Goal: Transaction & Acquisition: Download file/media

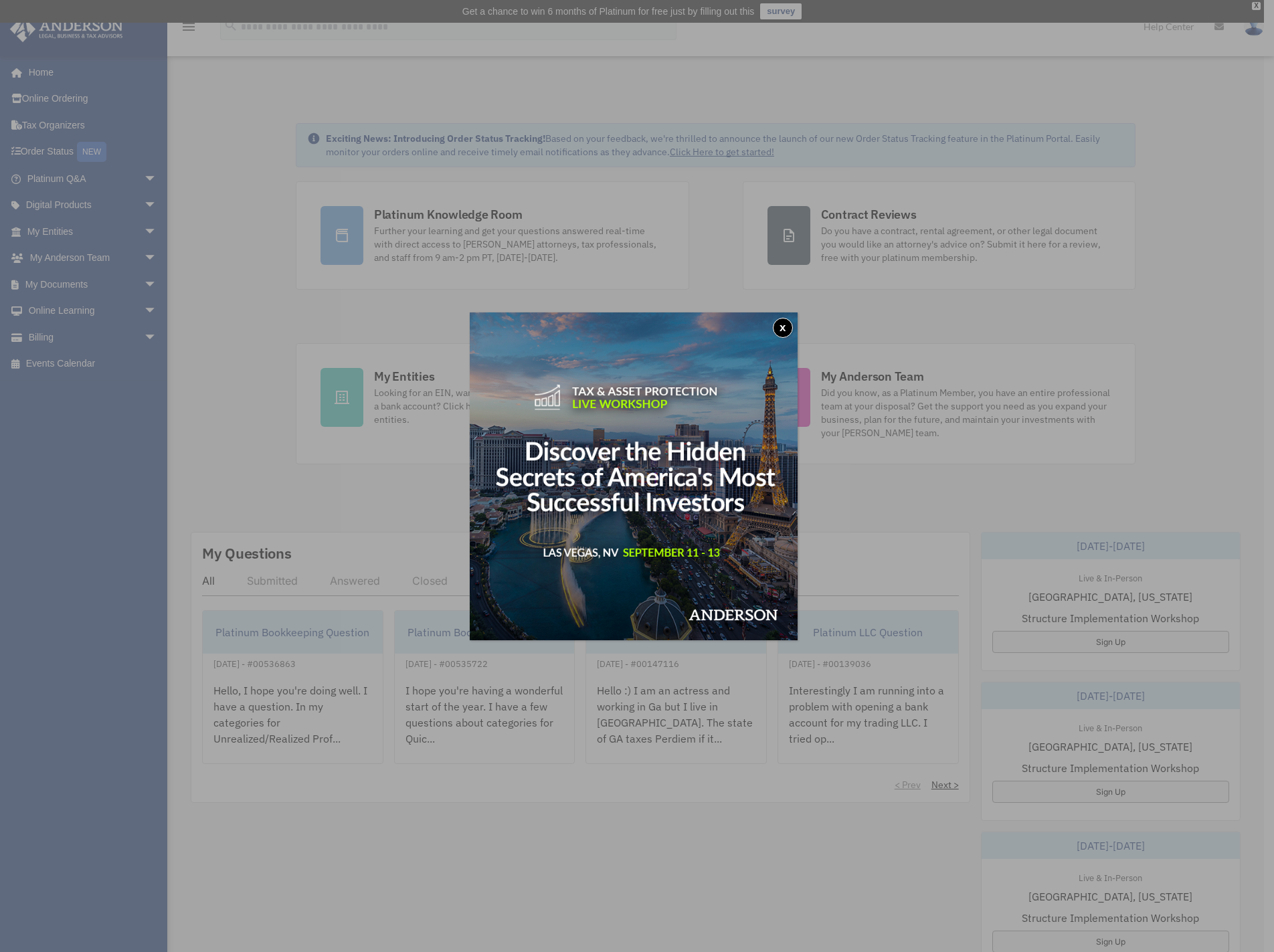
click at [786, 327] on button "x" at bounding box center [782, 327] width 20 height 20
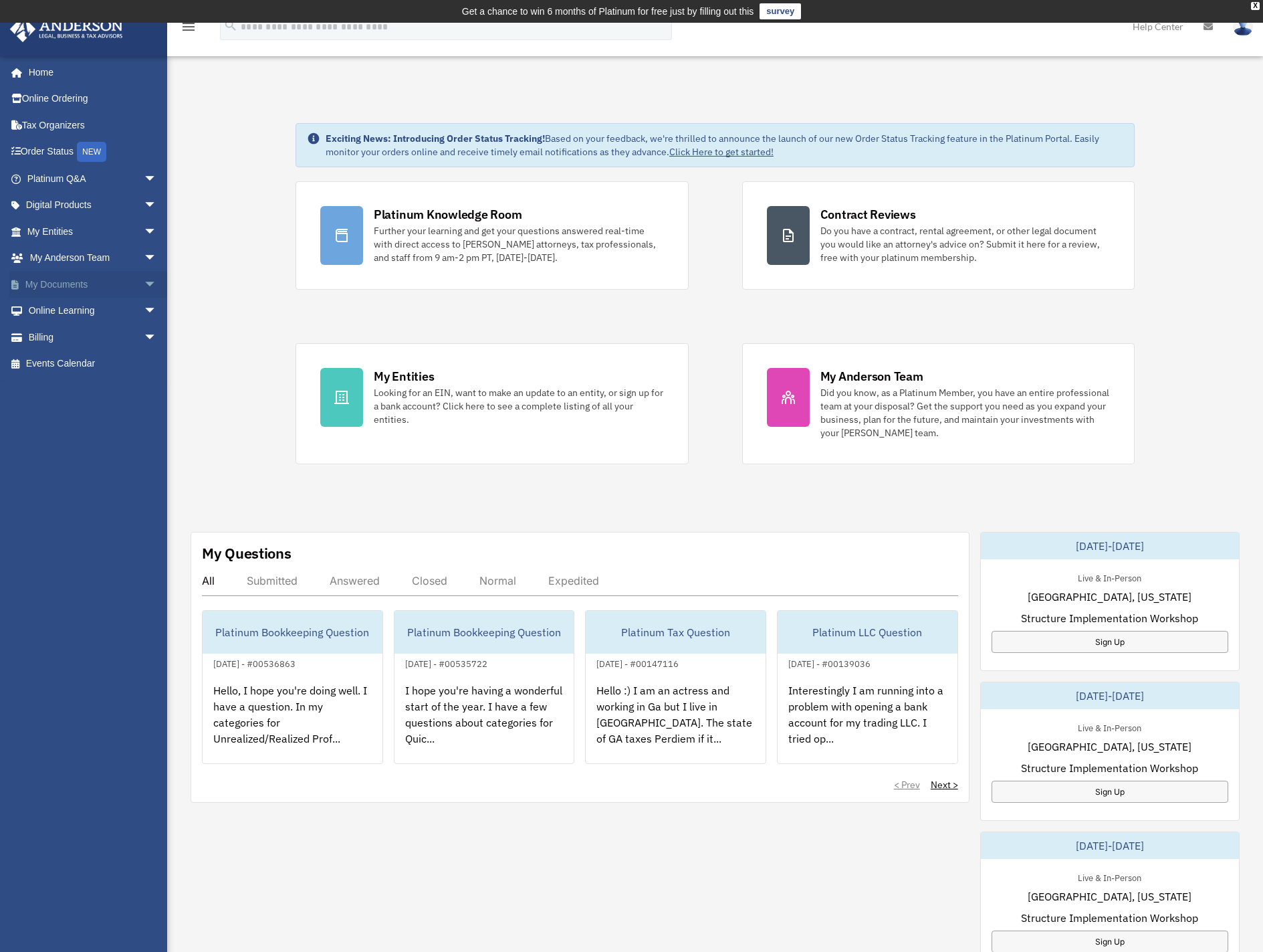
click at [144, 289] on span "arrow_drop_down" at bounding box center [157, 284] width 27 height 28
click at [68, 310] on link "Box" at bounding box center [98, 311] width 159 height 27
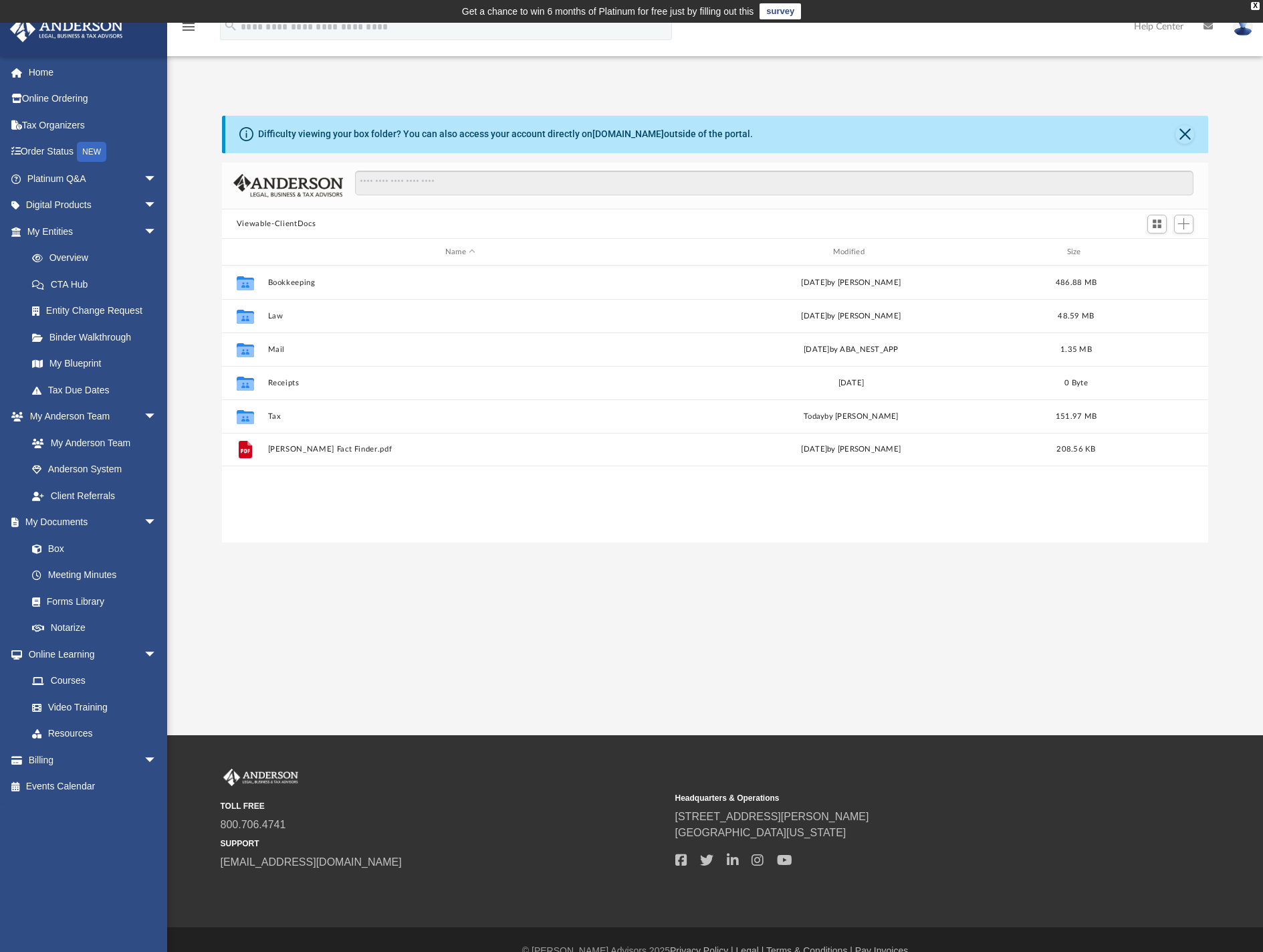
scroll to position [295, 976]
click at [269, 410] on div "Collaborated Folder Tax [DATE] by [PERSON_NAME] 151.97 MB" at bounding box center [715, 416] width 987 height 33
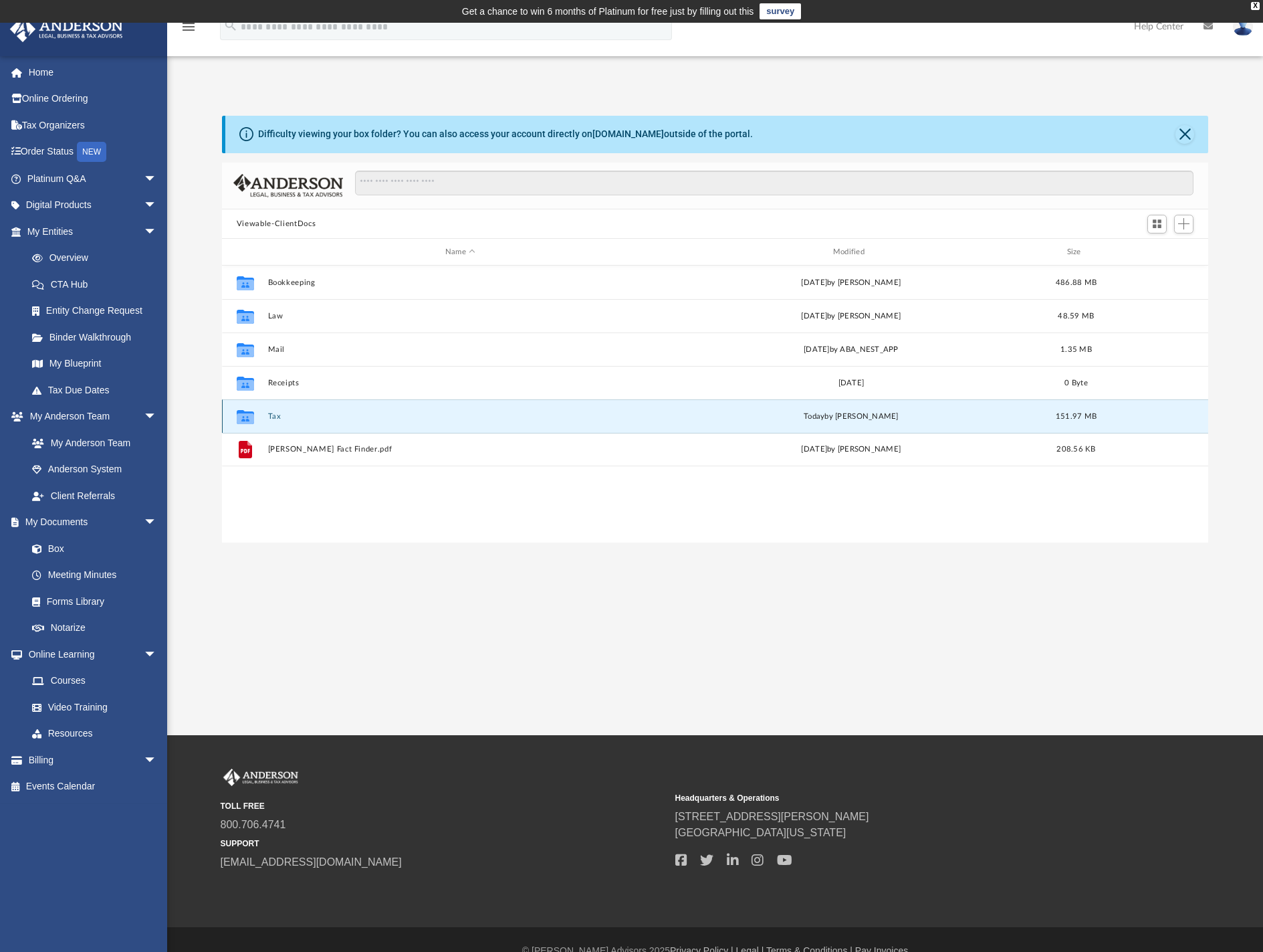
click at [251, 421] on icon "grid" at bounding box center [246, 419] width 17 height 11
click at [250, 419] on icon "grid" at bounding box center [246, 419] width 17 height 11
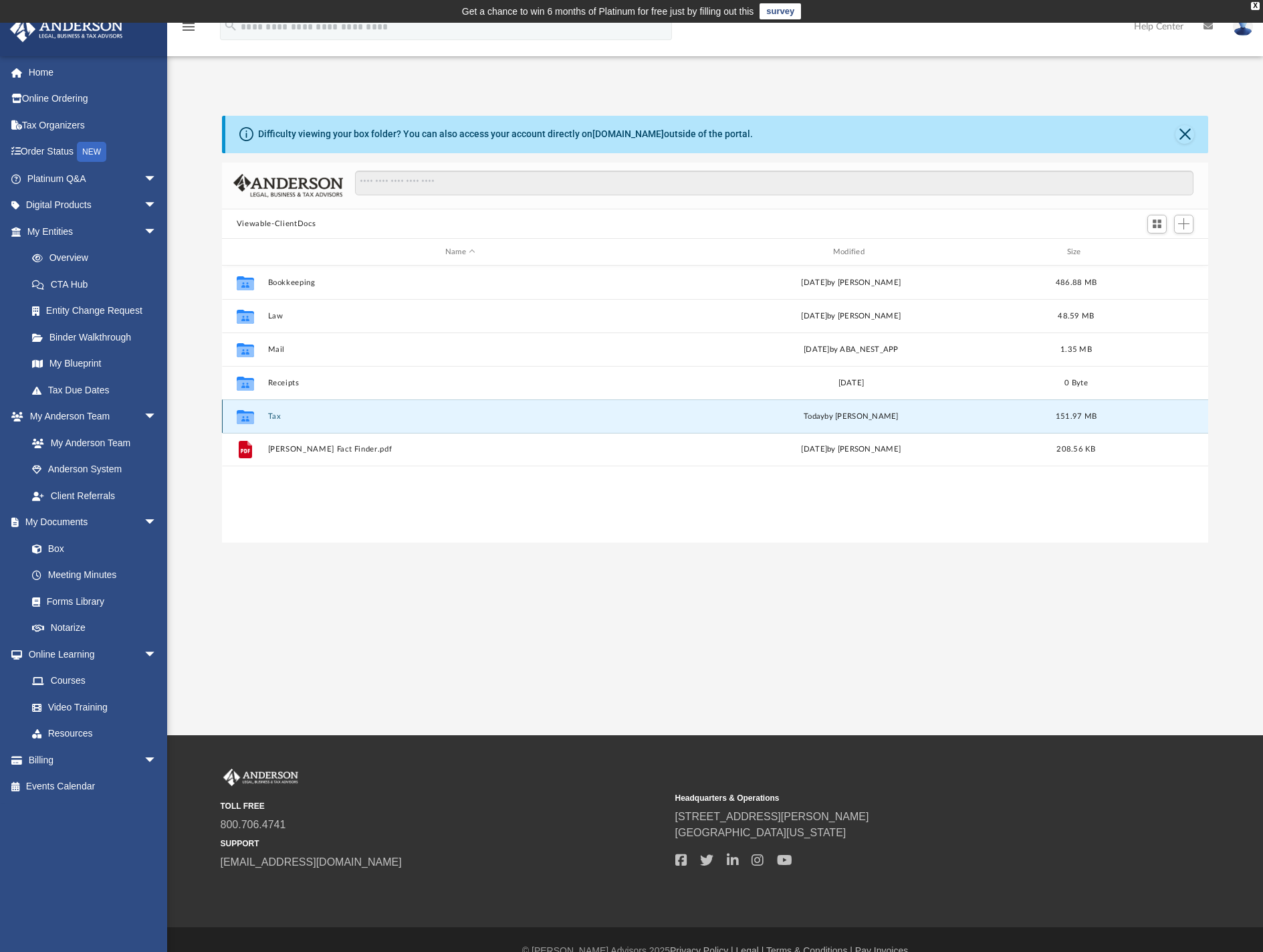
click at [238, 417] on icon "grid" at bounding box center [246, 419] width 17 height 11
click at [415, 627] on div "App [EMAIL_ADDRESS][DOMAIN_NAME] Sign Out [EMAIL_ADDRESS][DOMAIN_NAME] Home Onl…" at bounding box center [631, 379] width 1263 height 713
click at [279, 420] on button "Tax" at bounding box center [460, 416] width 385 height 9
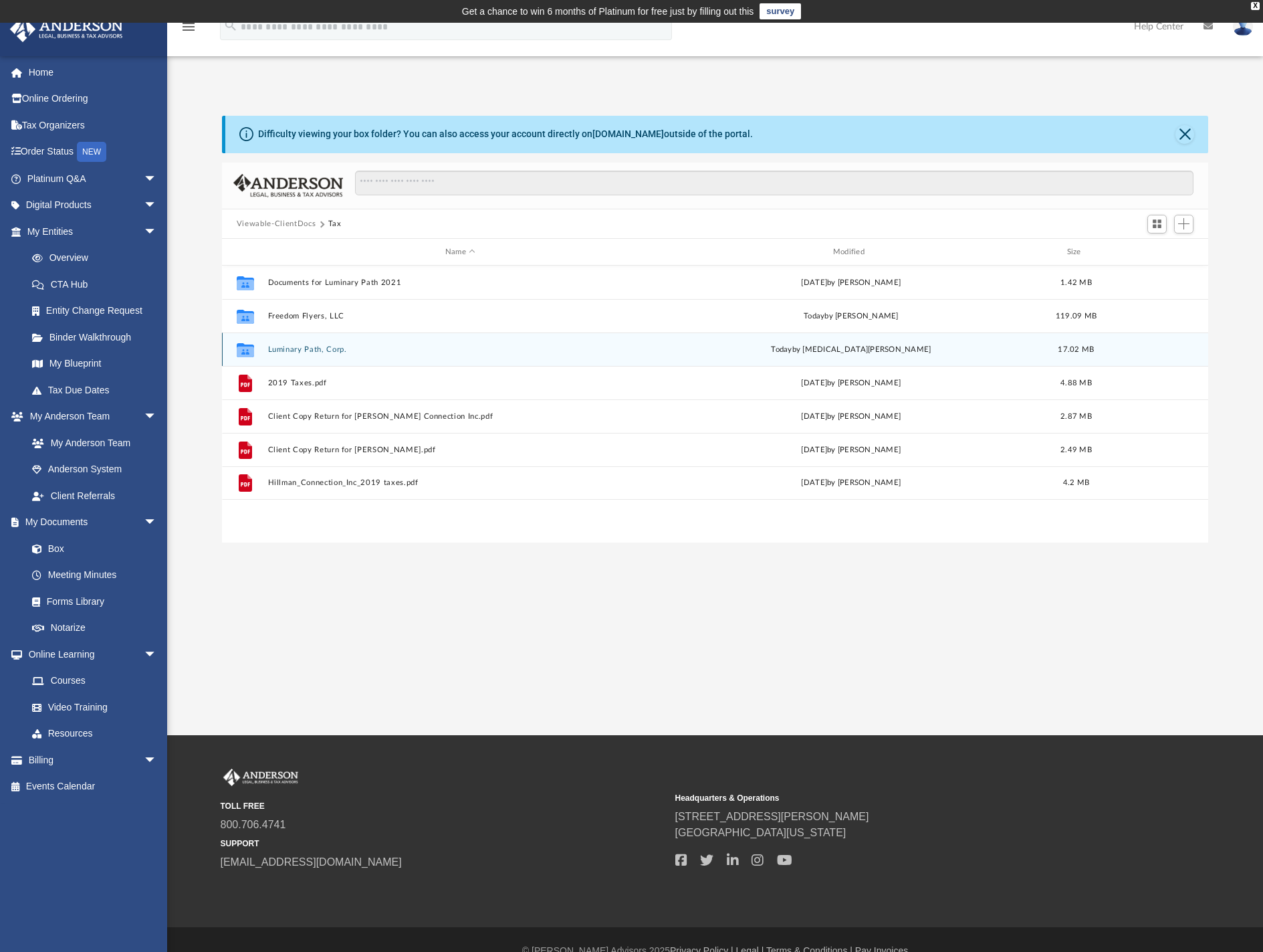
click at [292, 354] on button "Luminary Path, Corp." at bounding box center [460, 349] width 385 height 9
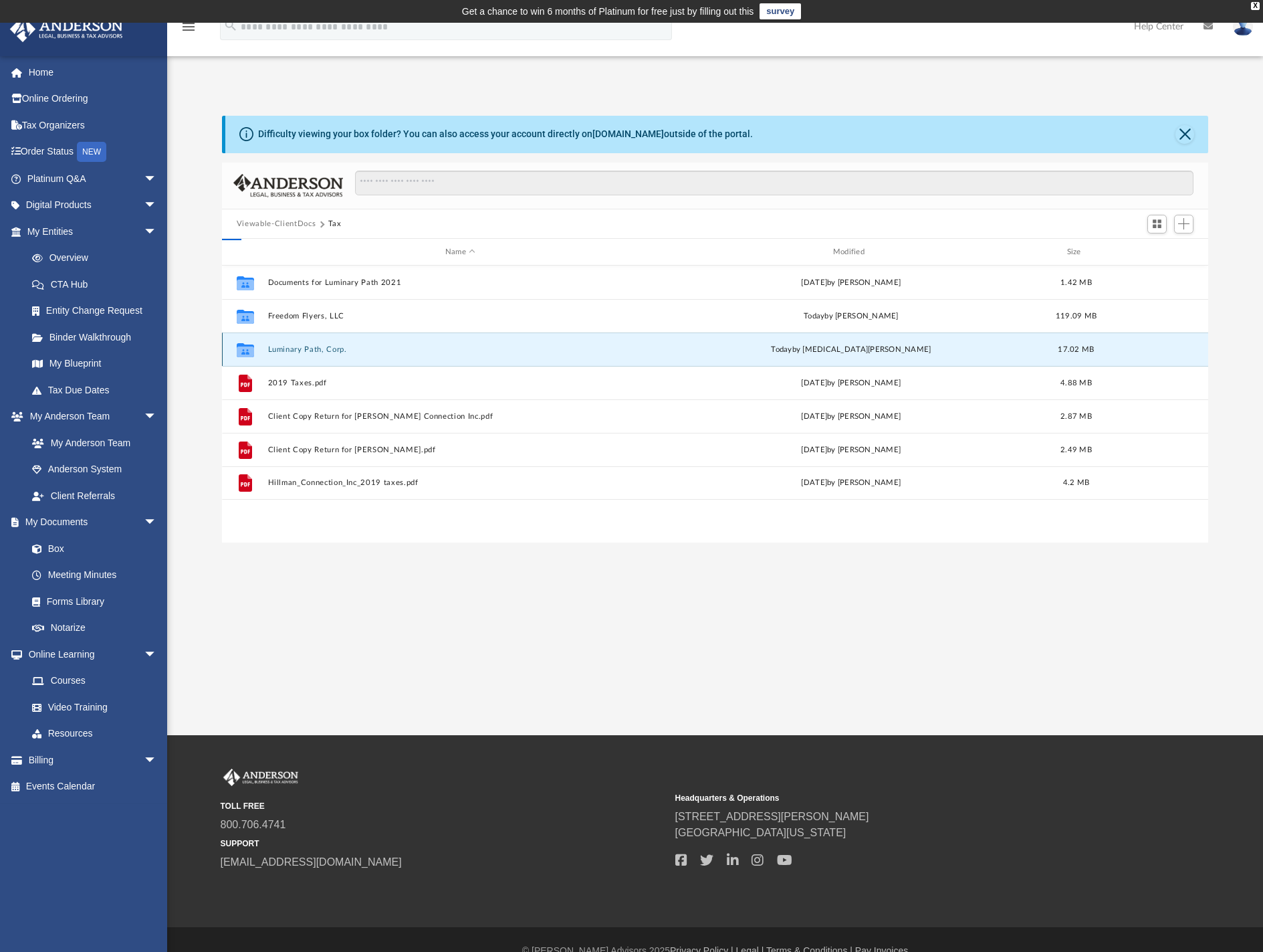
click at [292, 354] on button "Luminary Path, Corp." at bounding box center [460, 349] width 385 height 9
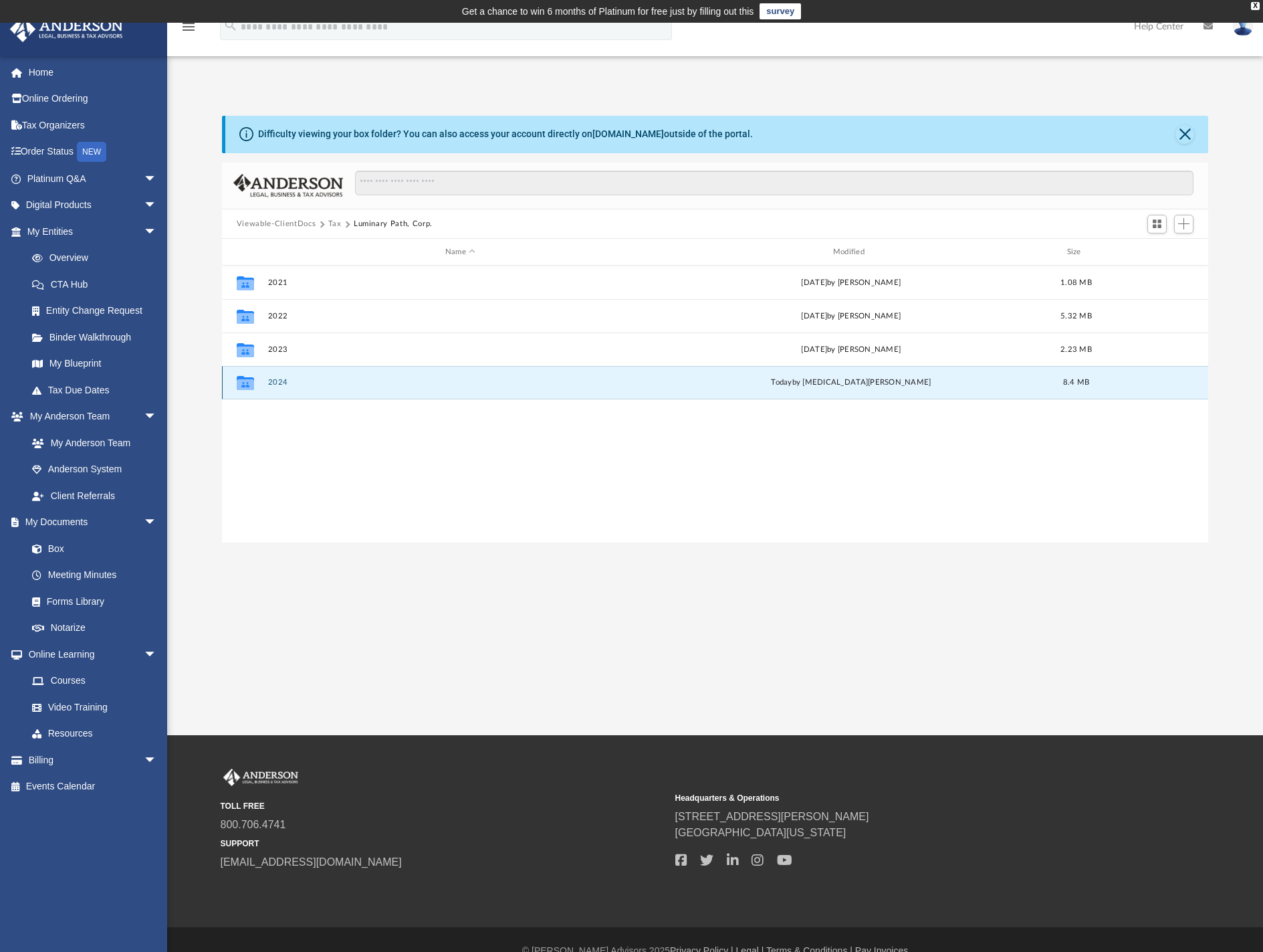
click at [283, 382] on button "2024" at bounding box center [460, 382] width 385 height 9
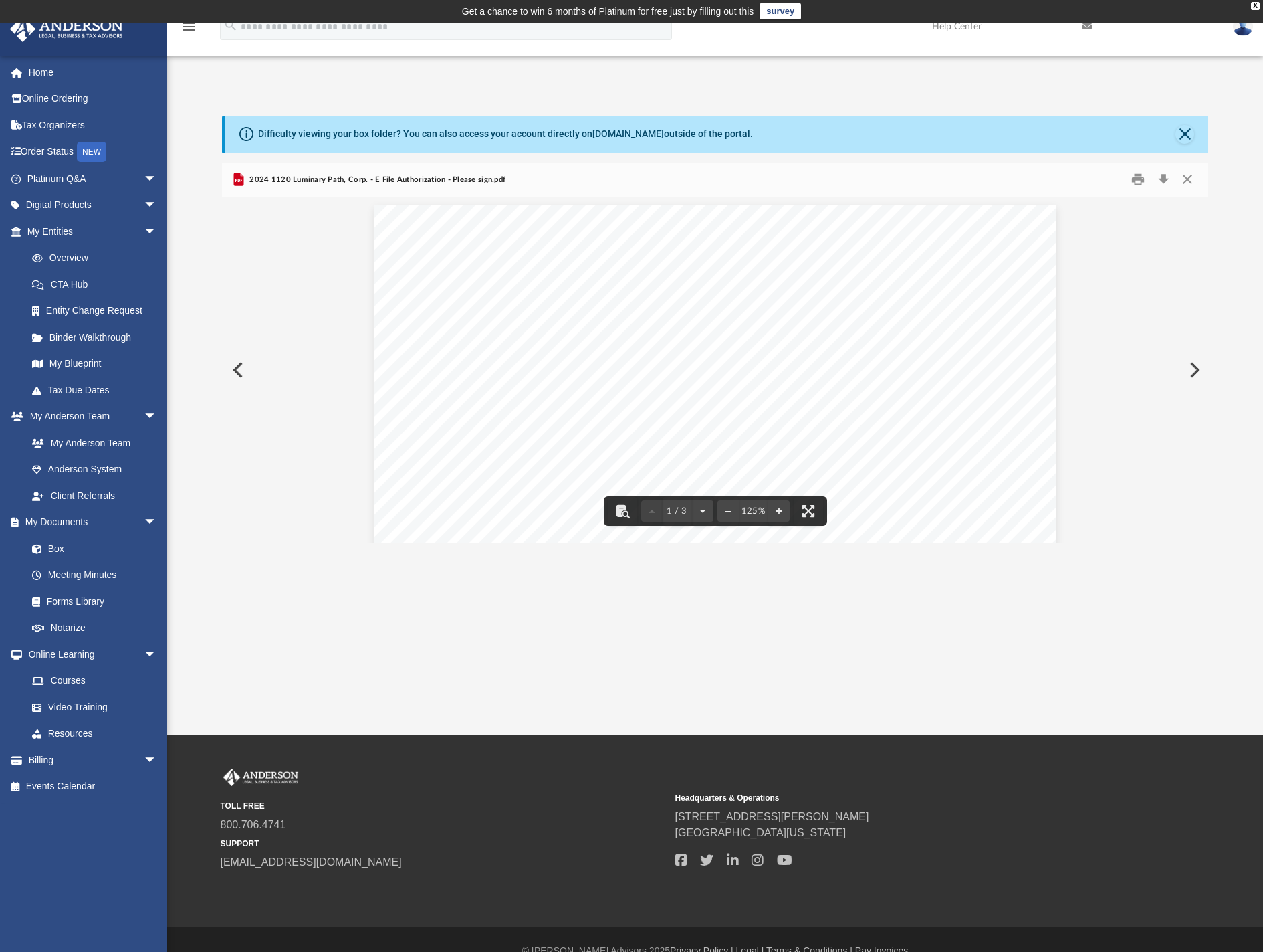
scroll to position [0, 0]
click at [234, 382] on button "Preview" at bounding box center [236, 370] width 29 height 37
click at [1182, 133] on button "Close" at bounding box center [1186, 134] width 19 height 19
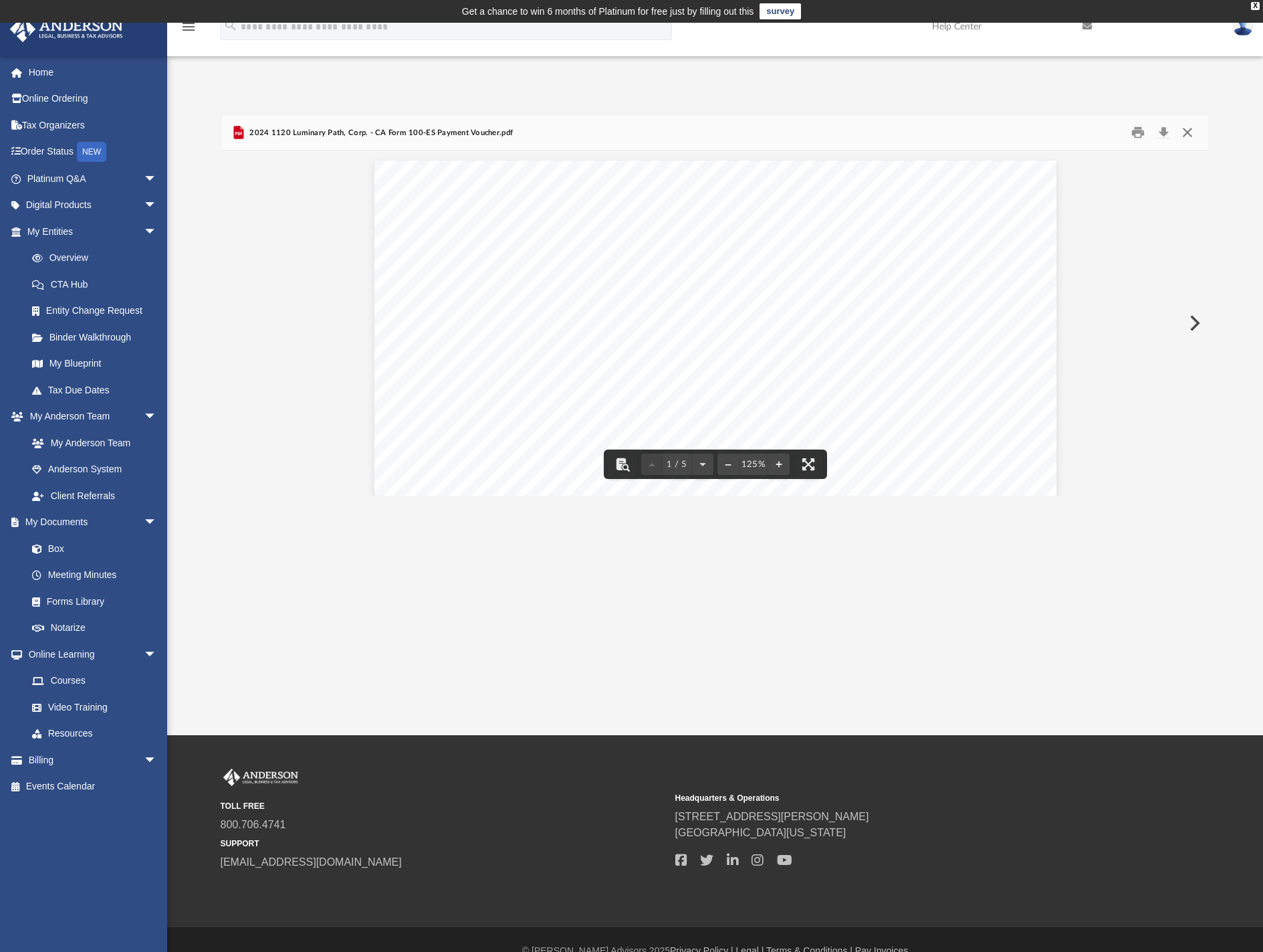
click at [1185, 129] on button "Close" at bounding box center [1188, 133] width 24 height 21
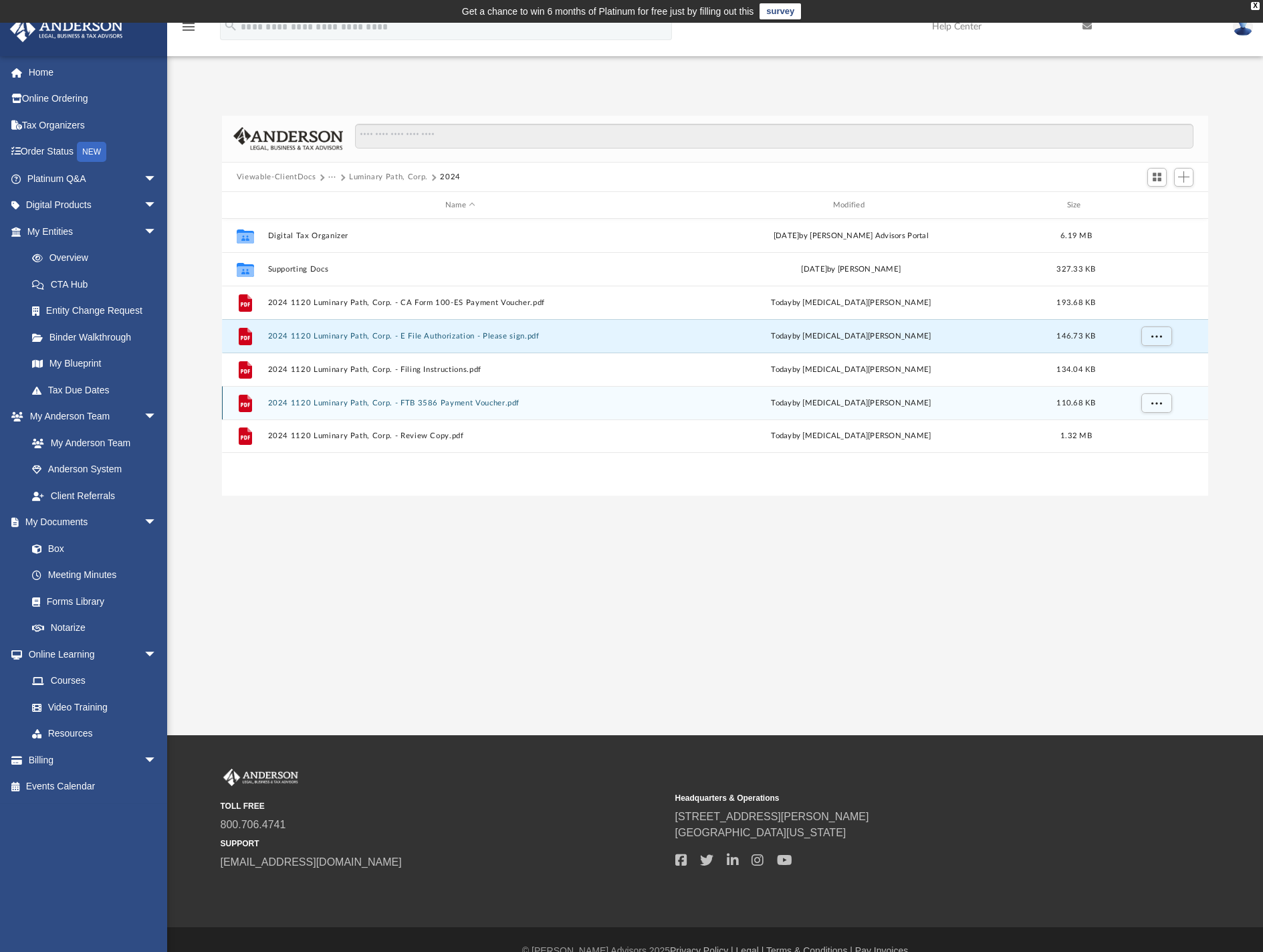
click at [469, 401] on button "2024 1120 Luminary Path, Corp. - FTB 3586 Payment Voucher.pdf" at bounding box center [460, 403] width 385 height 9
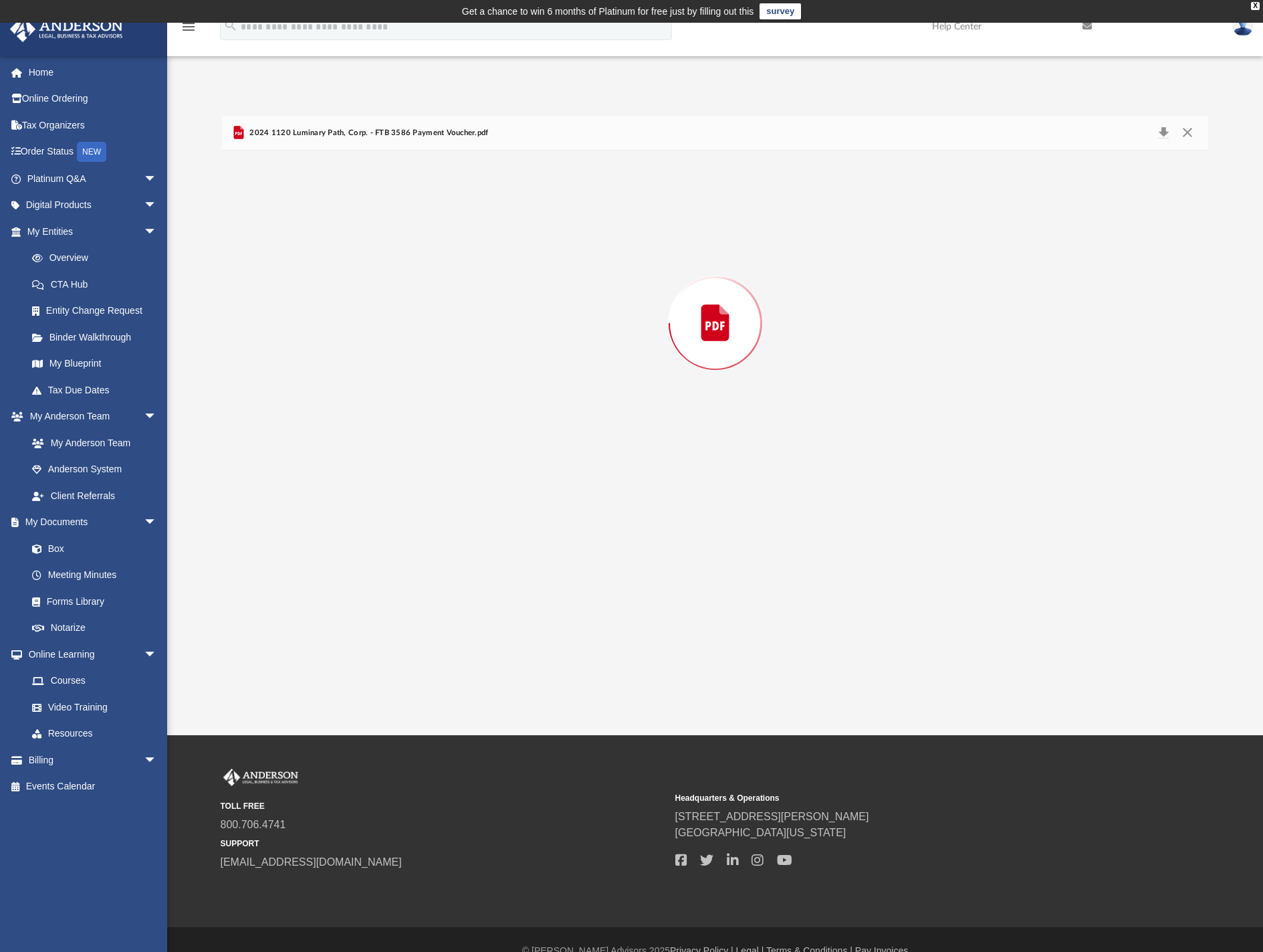
click at [469, 401] on div "Preview" at bounding box center [715, 323] width 987 height 345
click at [1195, 131] on button "Close" at bounding box center [1188, 133] width 24 height 21
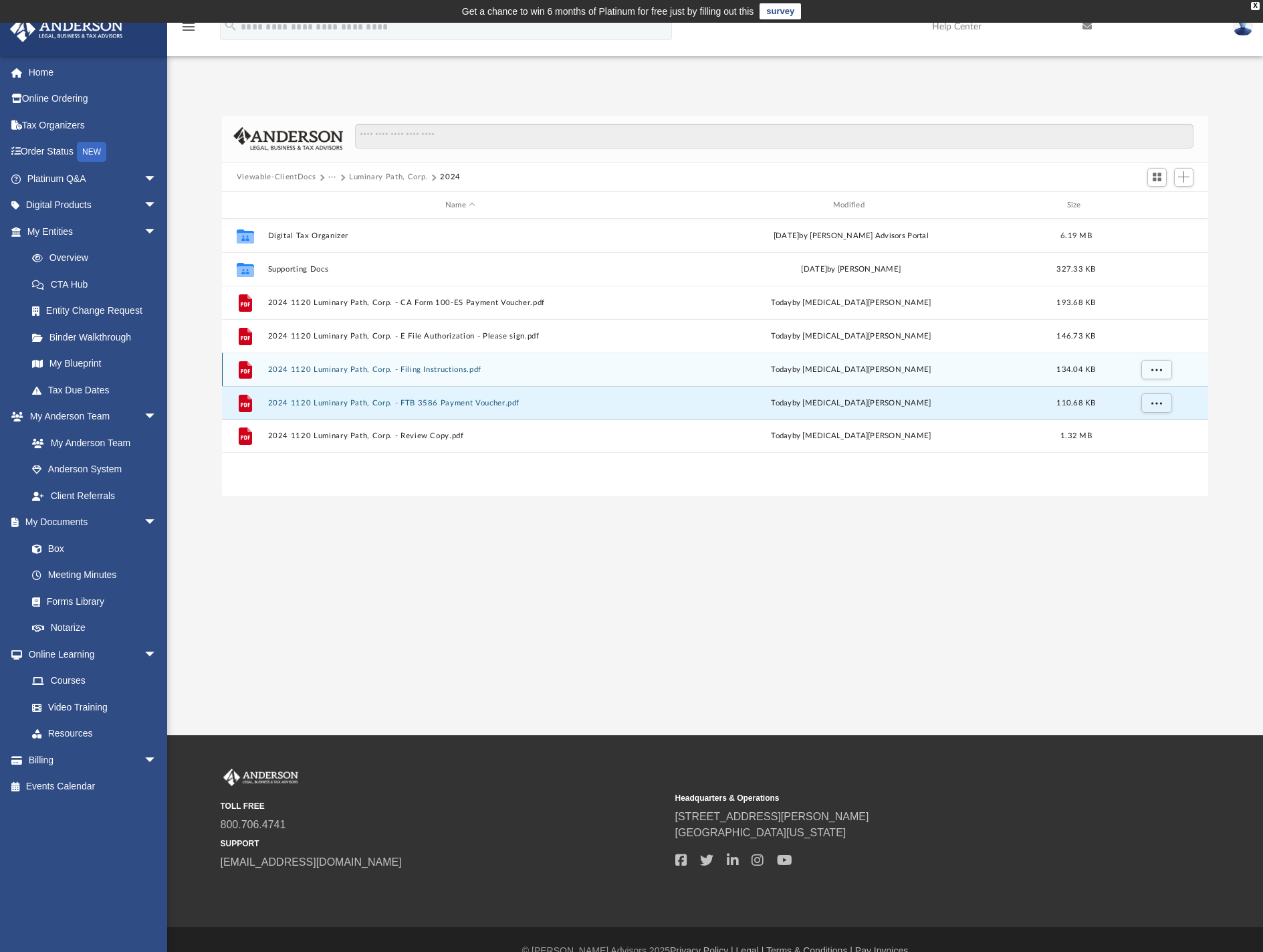
click at [506, 367] on button "2024 1120 Luminary Path, Corp. - Filing Instructions.pdf" at bounding box center [460, 369] width 385 height 9
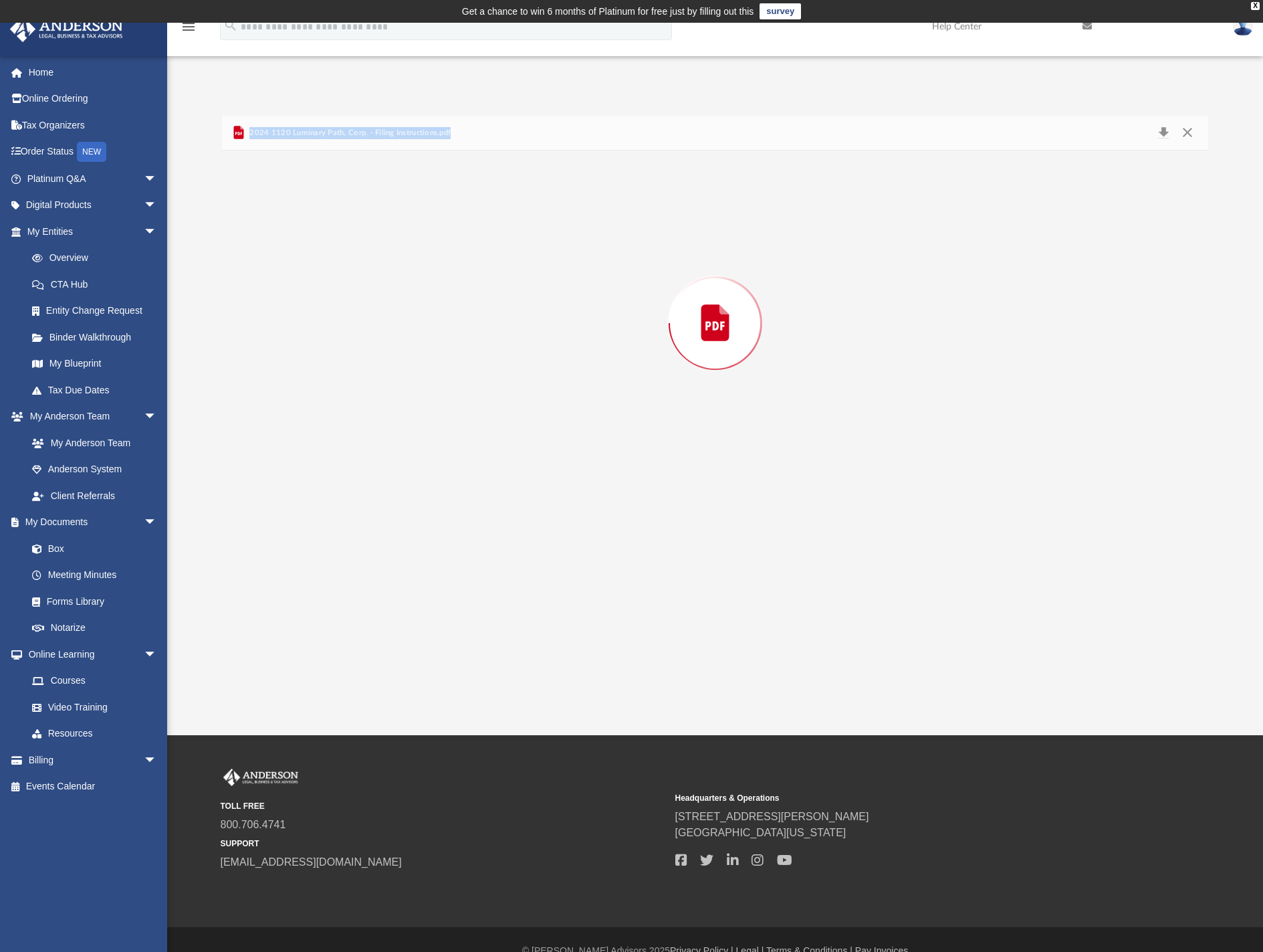
click at [506, 367] on div "Preview" at bounding box center [715, 323] width 987 height 345
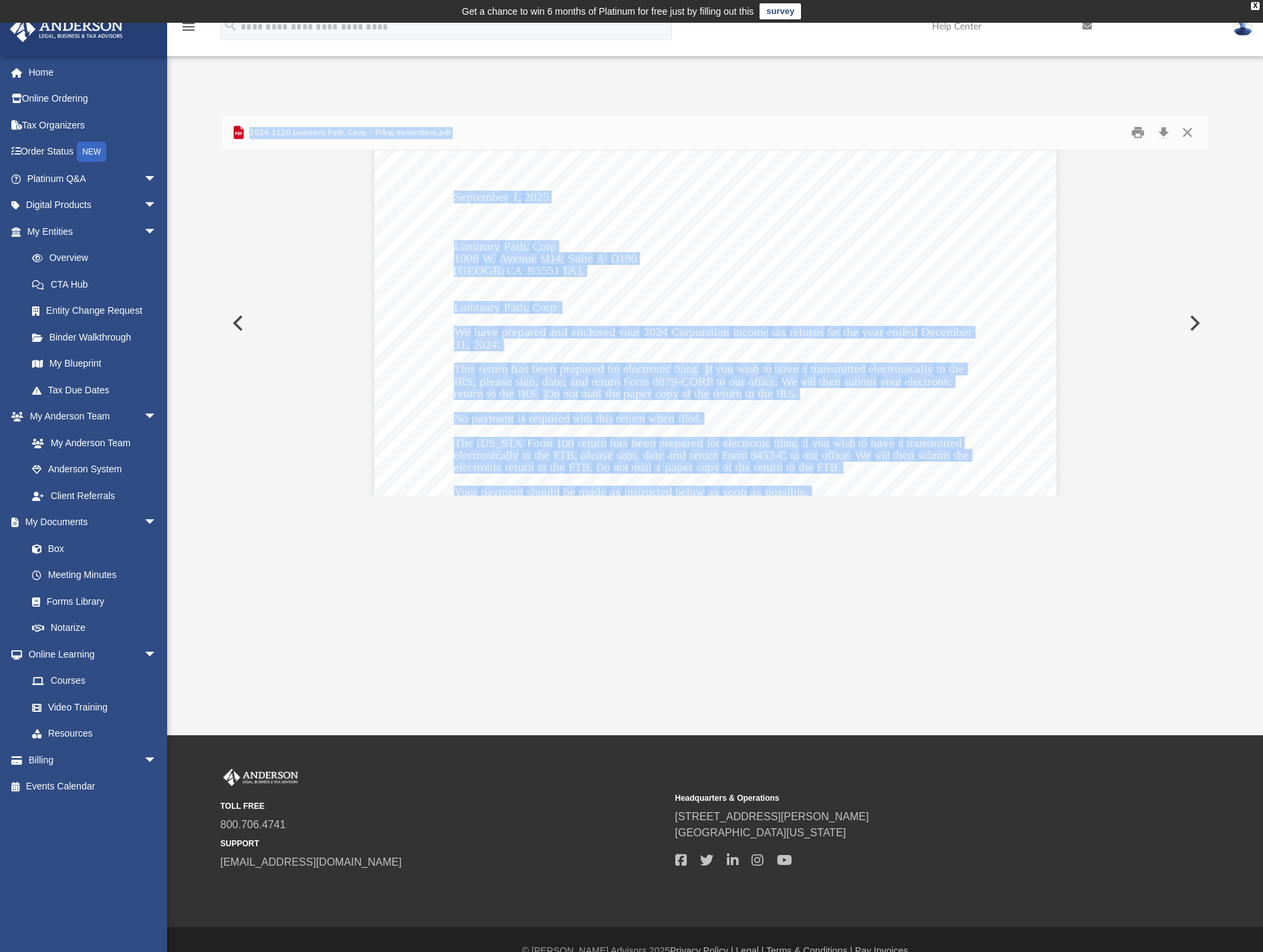
scroll to position [134, 0]
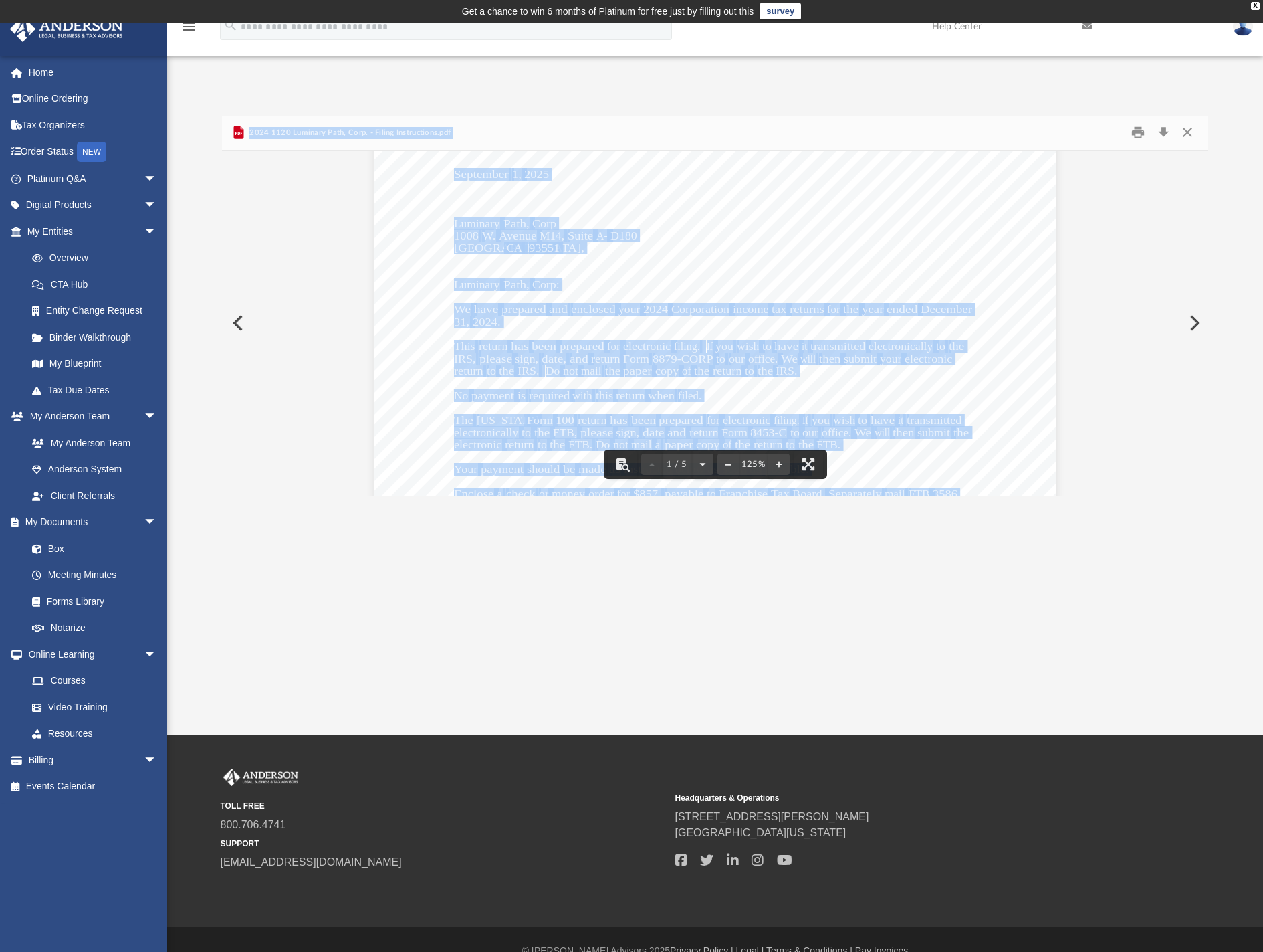
click at [954, 404] on div "[DATE] Luminary Path, Corp [STREET_ADDRESS] Luminary Path, Corp: We have prepar…" at bounding box center [716, 468] width 682 height 883
click at [754, 319] on div "[DATE] Luminary Path, Corp [STREET_ADDRESS] Luminary Path, Corp: We have prepar…" at bounding box center [716, 468] width 682 height 883
click at [1034, 405] on div "[DATE] Luminary Path, Corp [STREET_ADDRESS] Luminary Path, Corp: We have prepar…" at bounding box center [716, 468] width 682 height 883
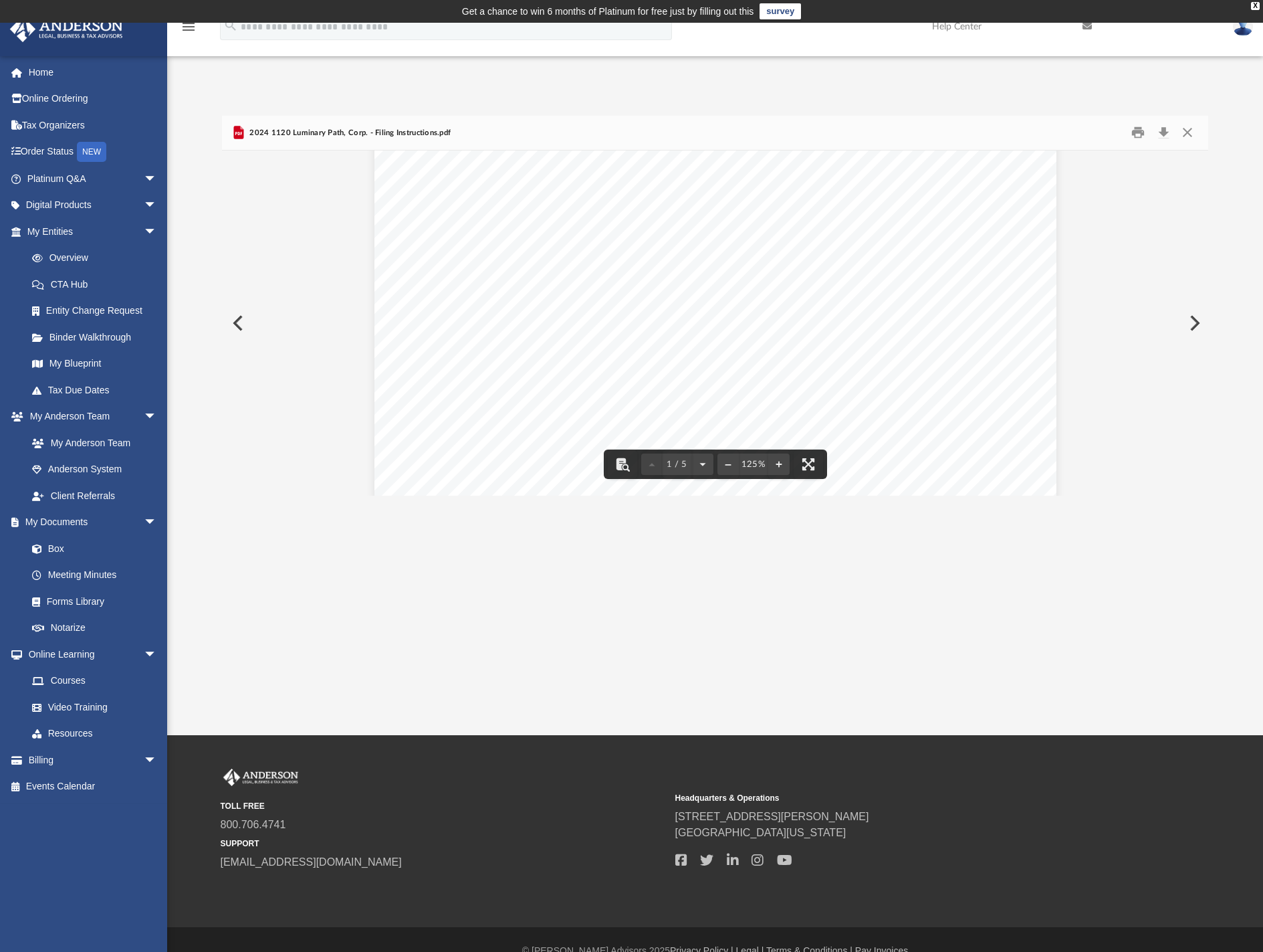
click at [983, 506] on div "App [EMAIL_ADDRESS][DOMAIN_NAME] Sign Out [EMAIL_ADDRESS][DOMAIN_NAME] Home Onl…" at bounding box center [631, 379] width 1263 height 713
click at [1185, 123] on button "Close" at bounding box center [1188, 133] width 24 height 21
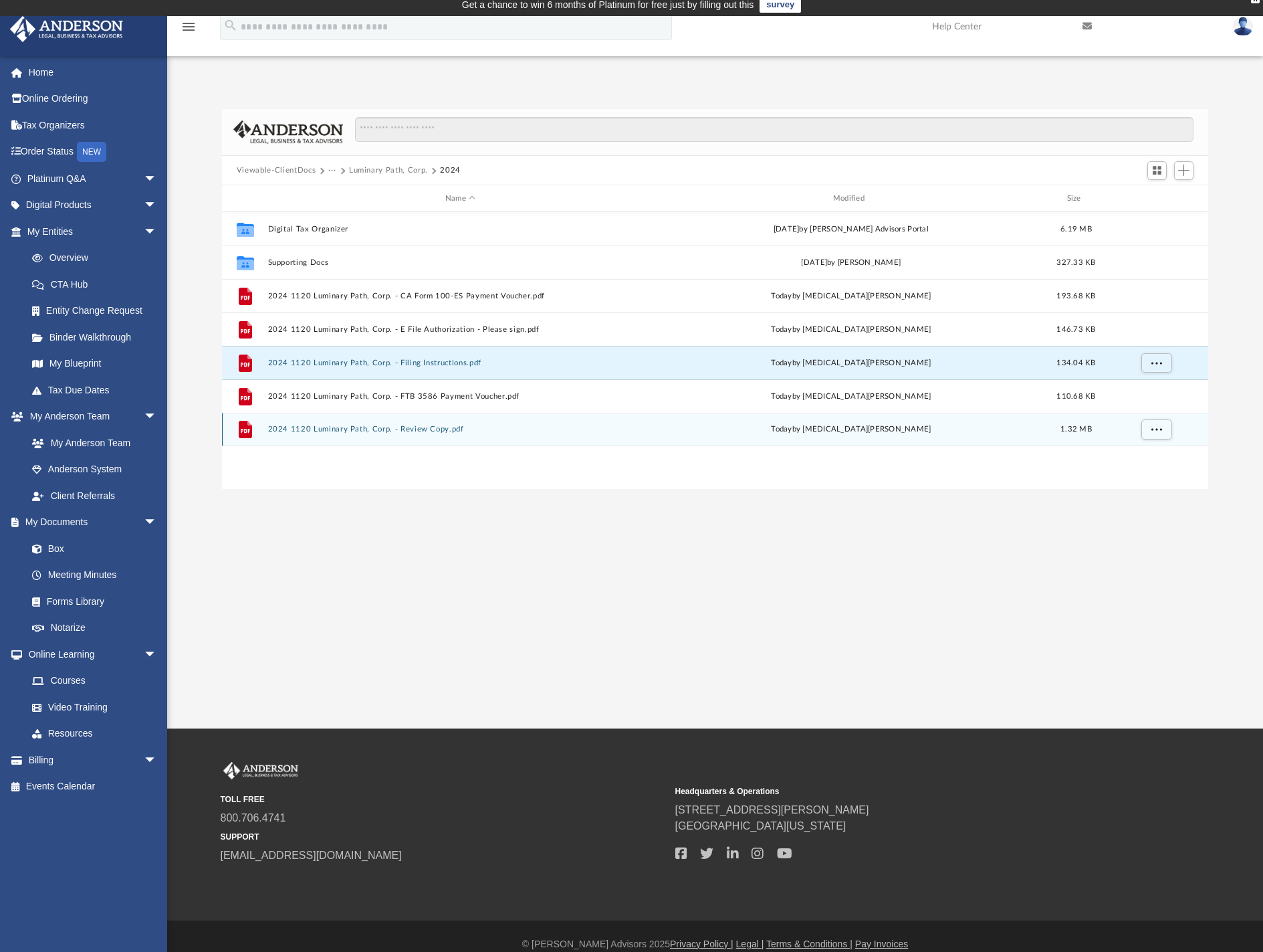
scroll to position [0, 0]
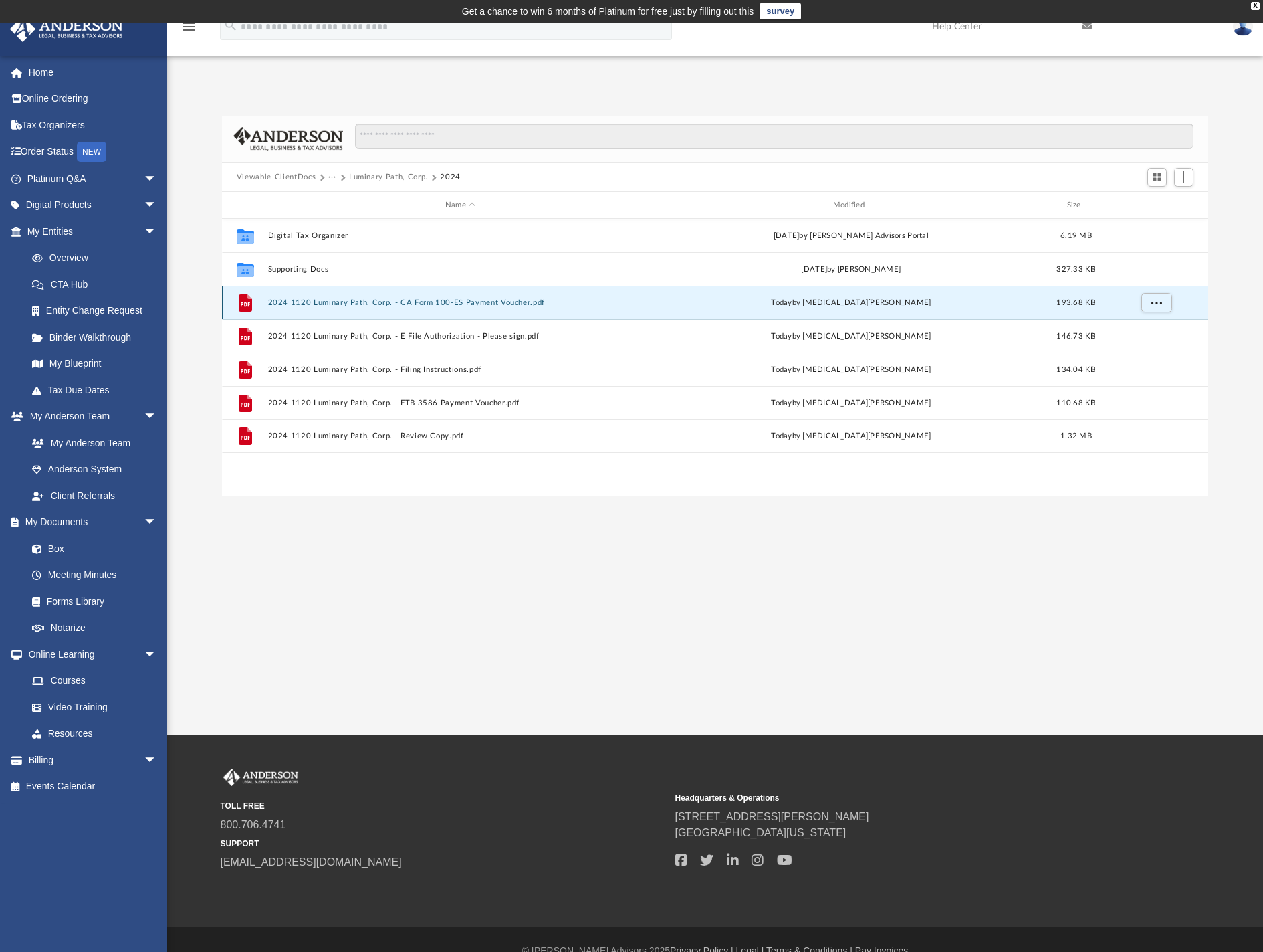
click at [478, 302] on button "2024 1120 Luminary Path, Corp. - CA Form 100-ES Payment Voucher.pdf" at bounding box center [460, 303] width 385 height 9
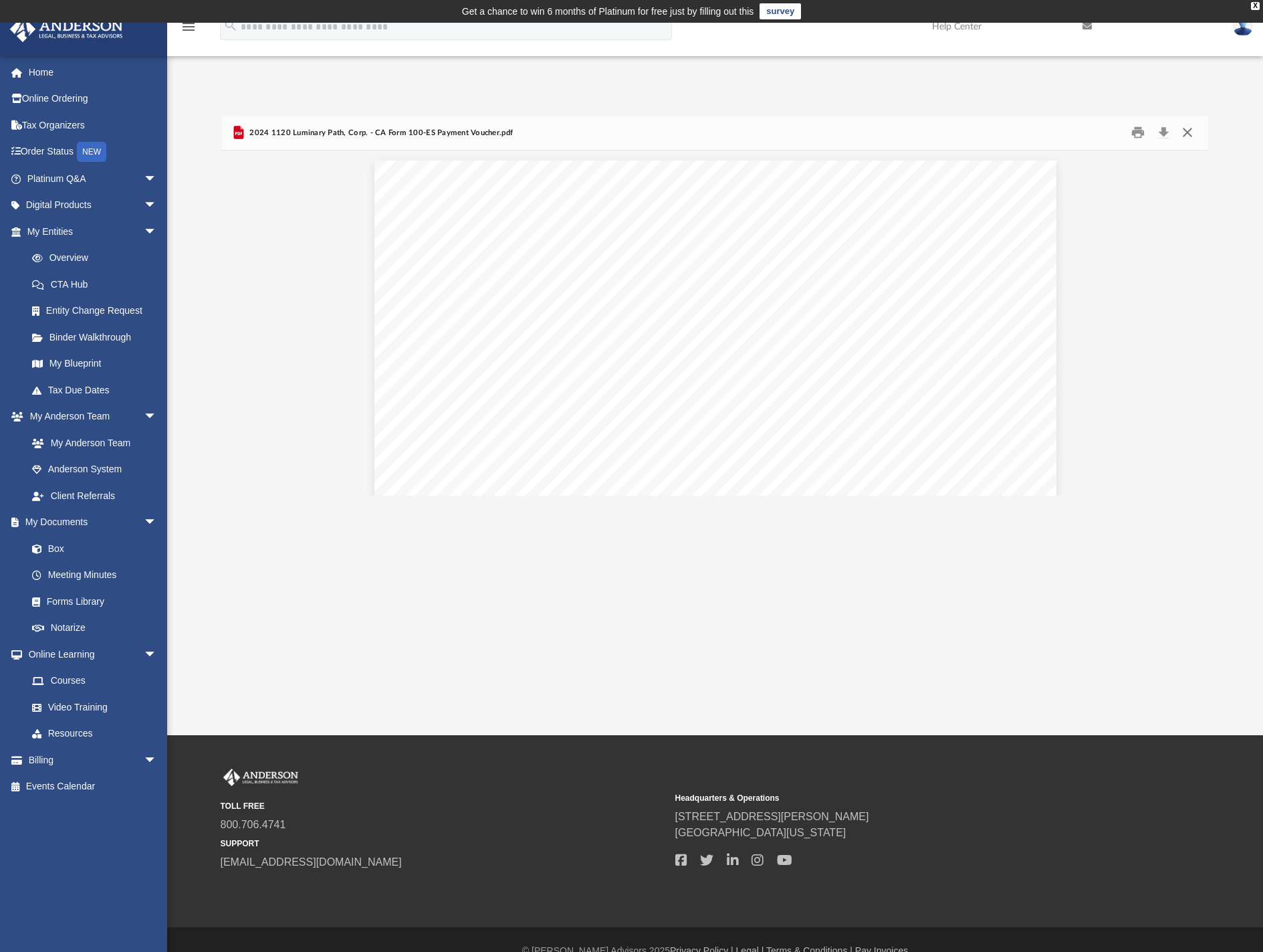
click at [1189, 125] on button "Close" at bounding box center [1188, 133] width 24 height 21
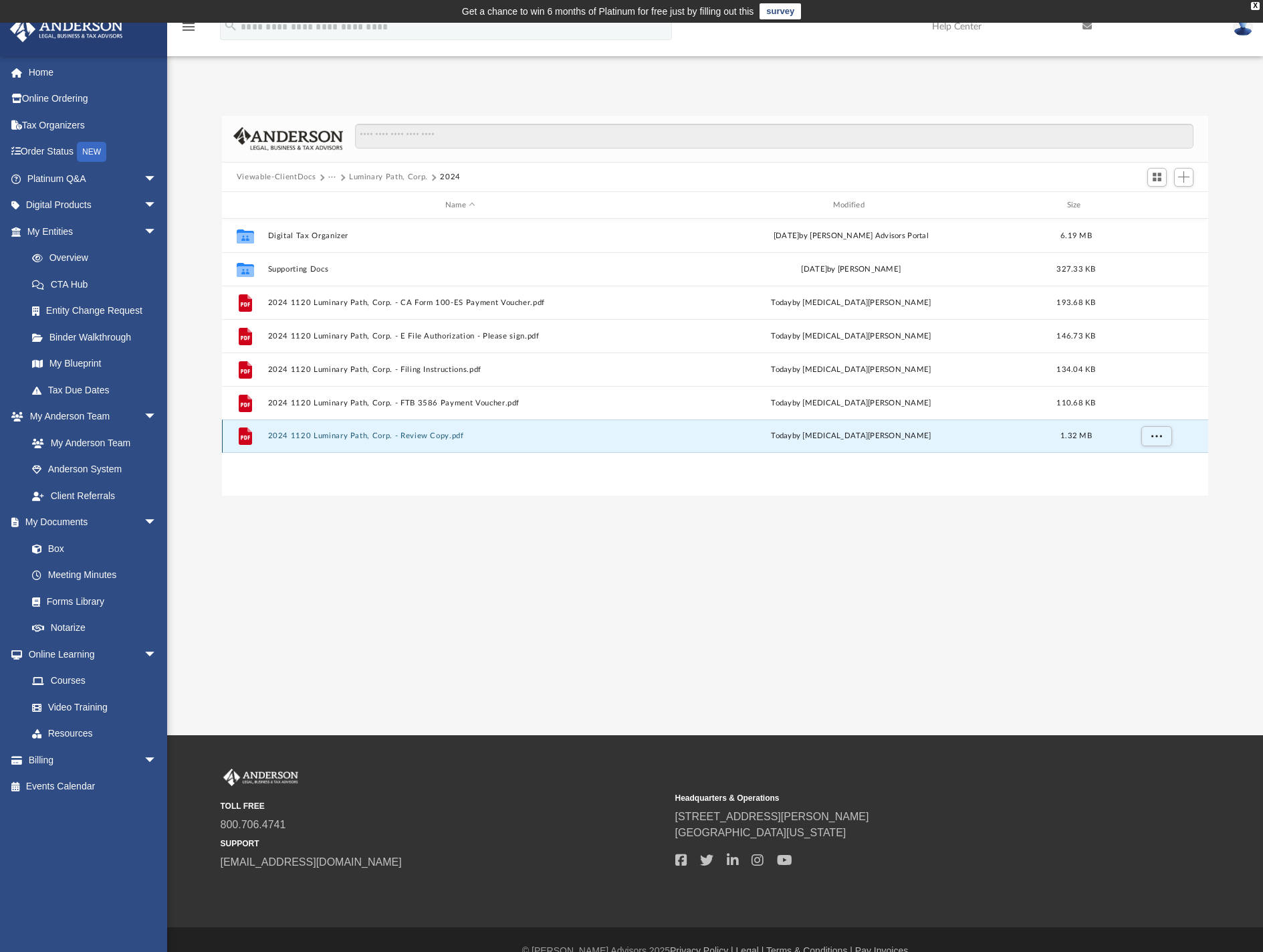
click at [443, 434] on button "2024 1120 Luminary Path, Corp. - Review Copy.pdf" at bounding box center [460, 435] width 385 height 9
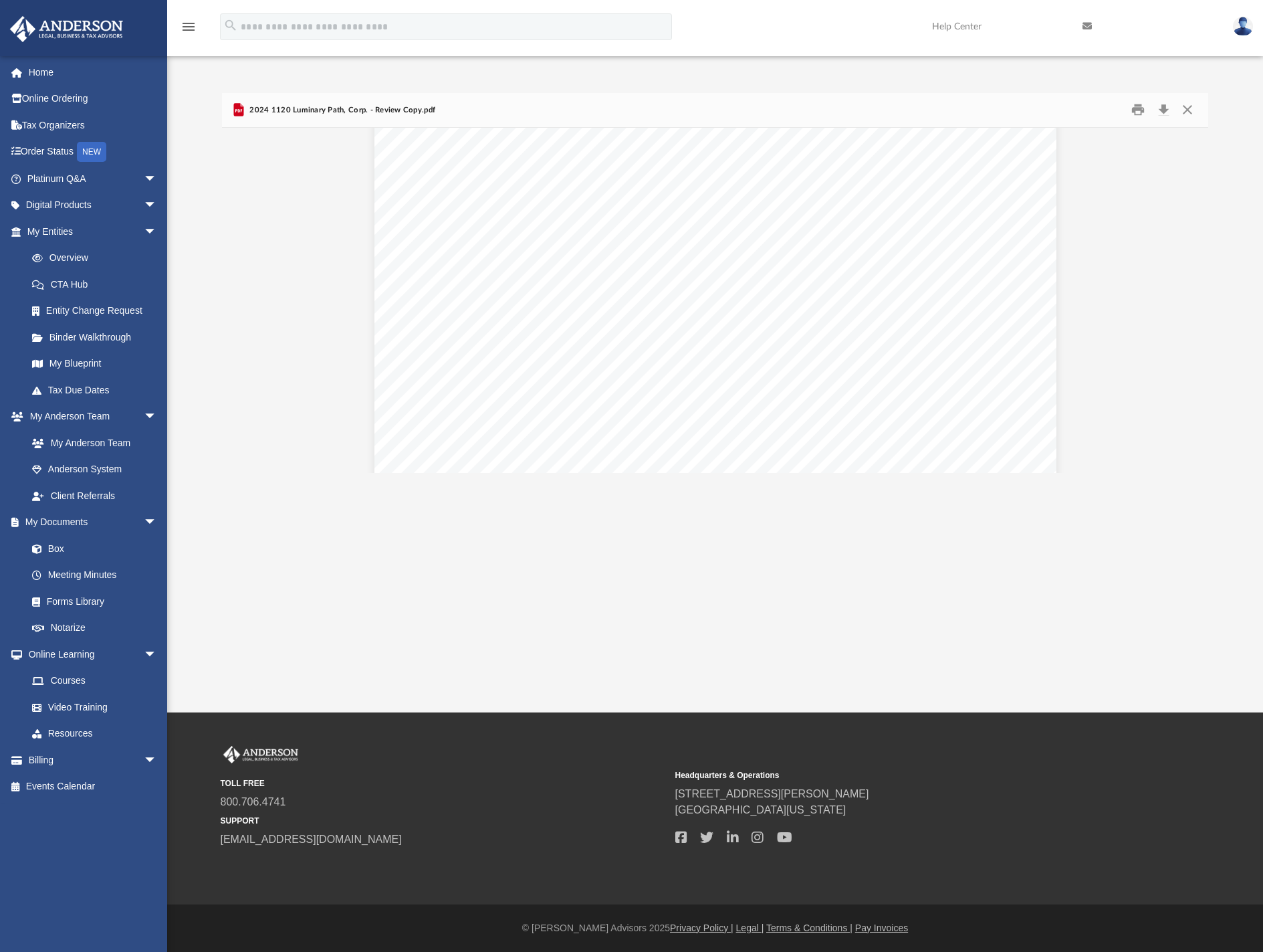
scroll to position [33715, 0]
click at [1182, 107] on button "Close" at bounding box center [1188, 110] width 24 height 21
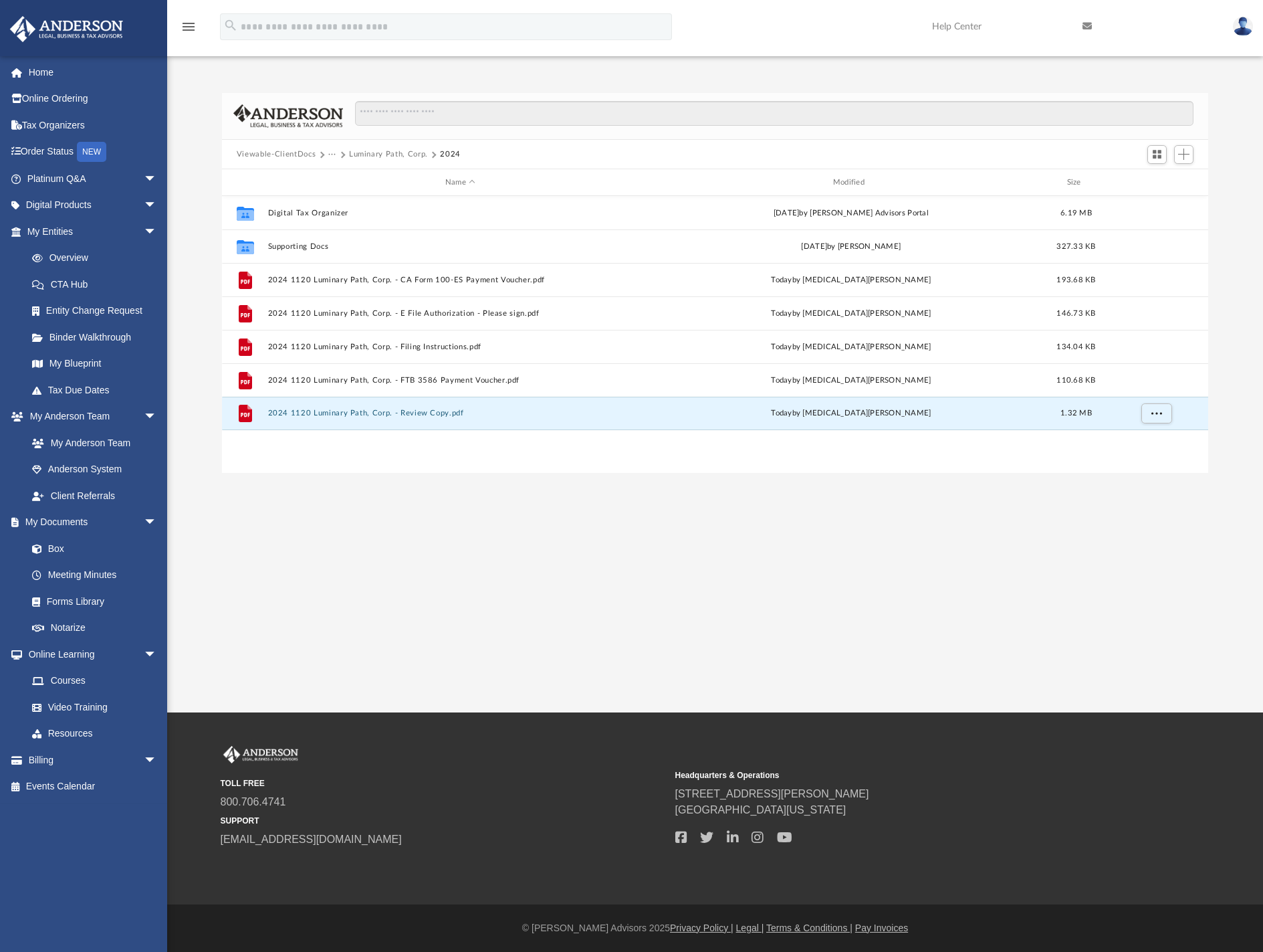
click at [375, 152] on button "Luminary Path, Corp." at bounding box center [389, 154] width 79 height 12
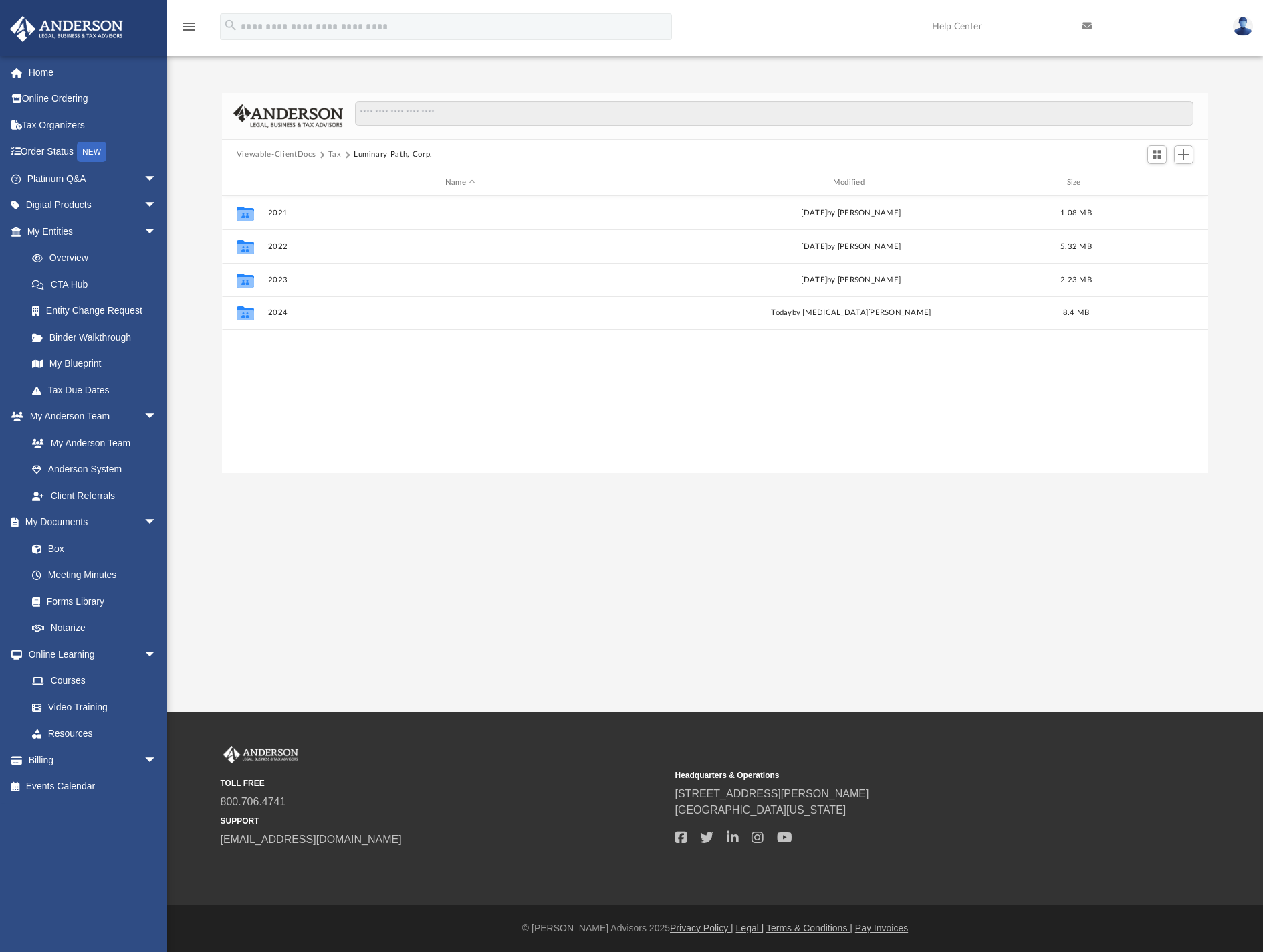
click at [332, 156] on button "Tax" at bounding box center [335, 154] width 13 height 12
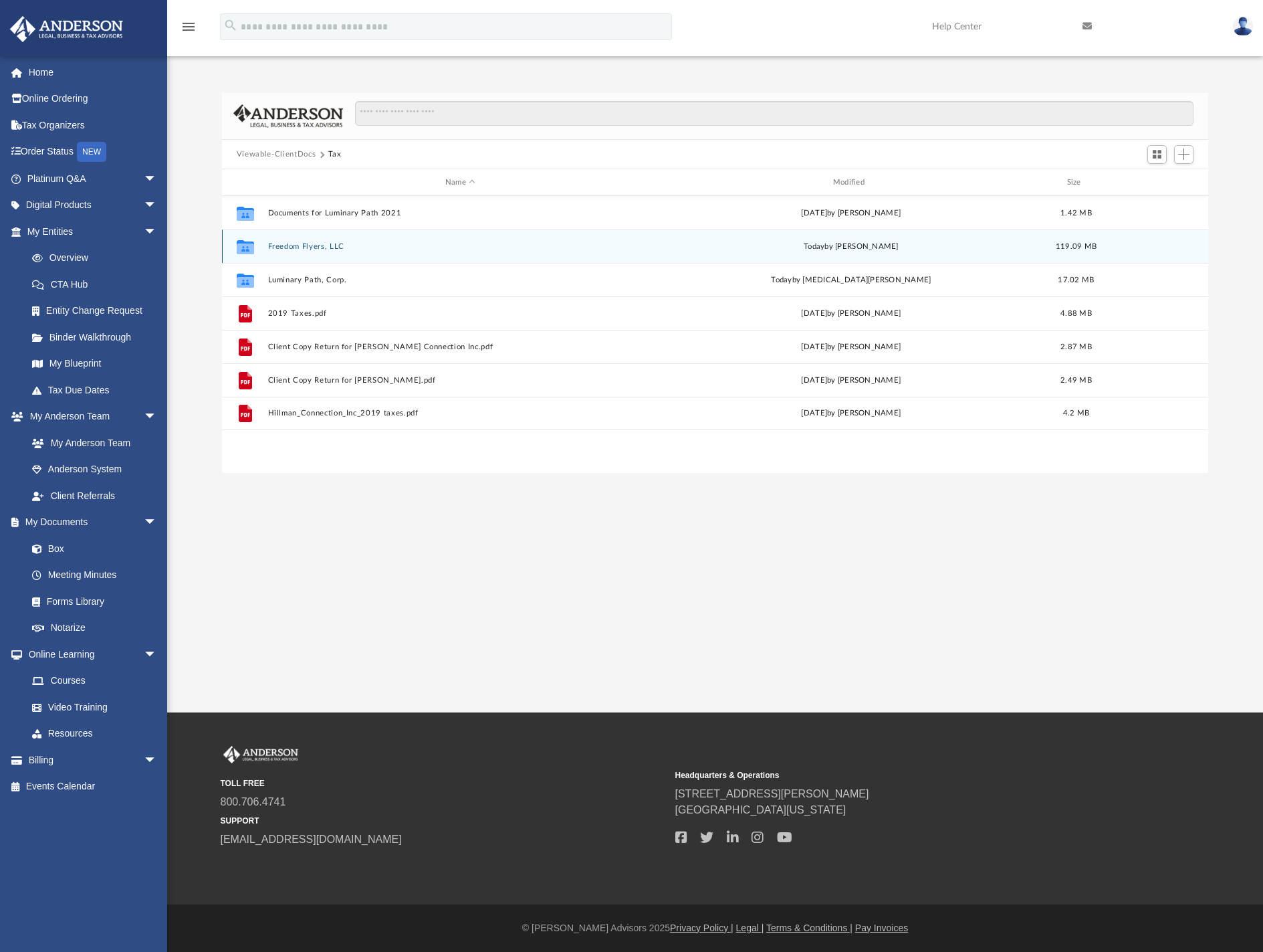
click at [290, 257] on div "Collaborated Folder Freedom Flyers, LLC [DATE] by [PERSON_NAME] 119.09 MB" at bounding box center [715, 246] width 987 height 33
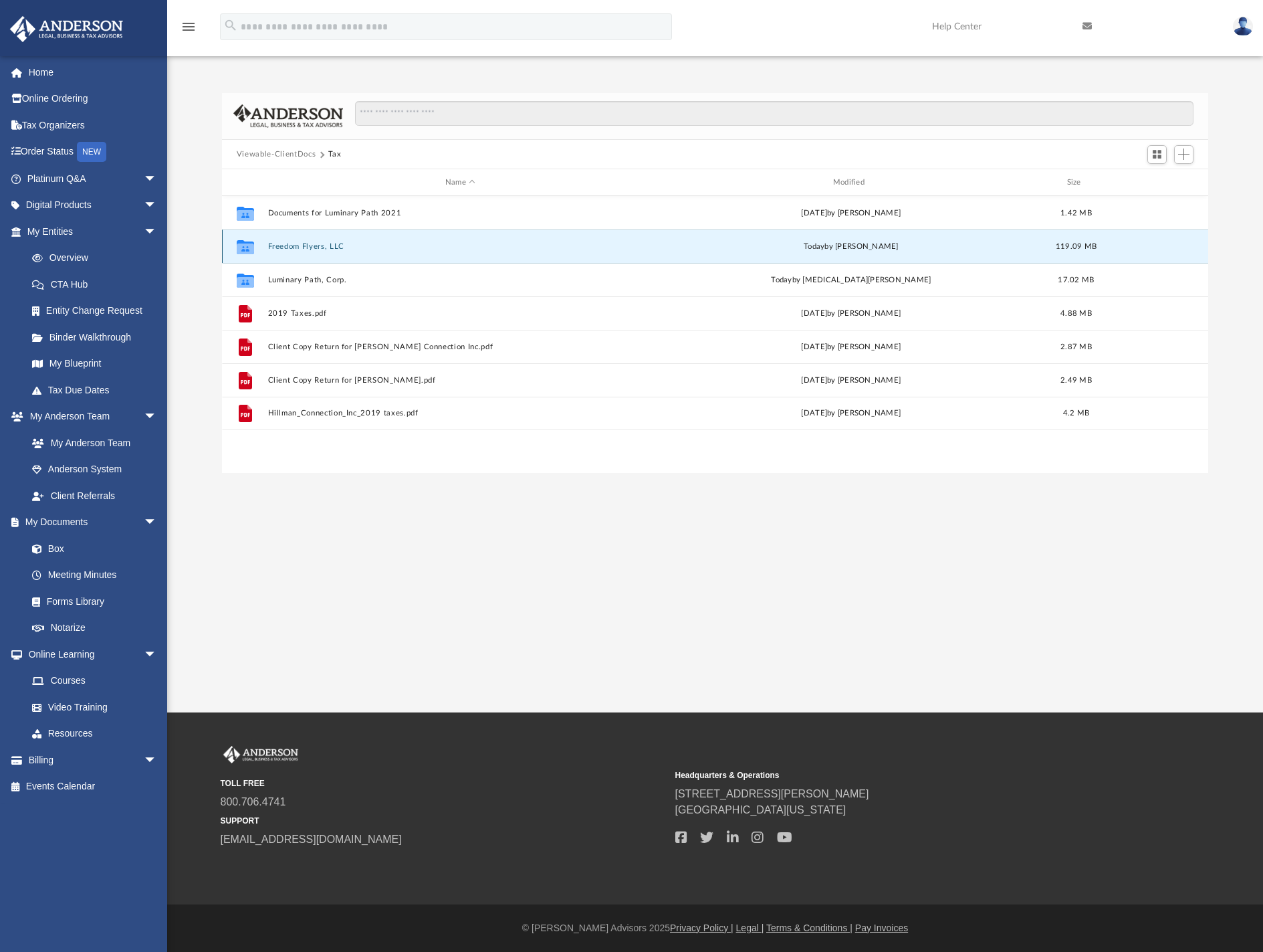
click at [299, 247] on button "Freedom Flyers, LLC" at bounding box center [460, 246] width 385 height 9
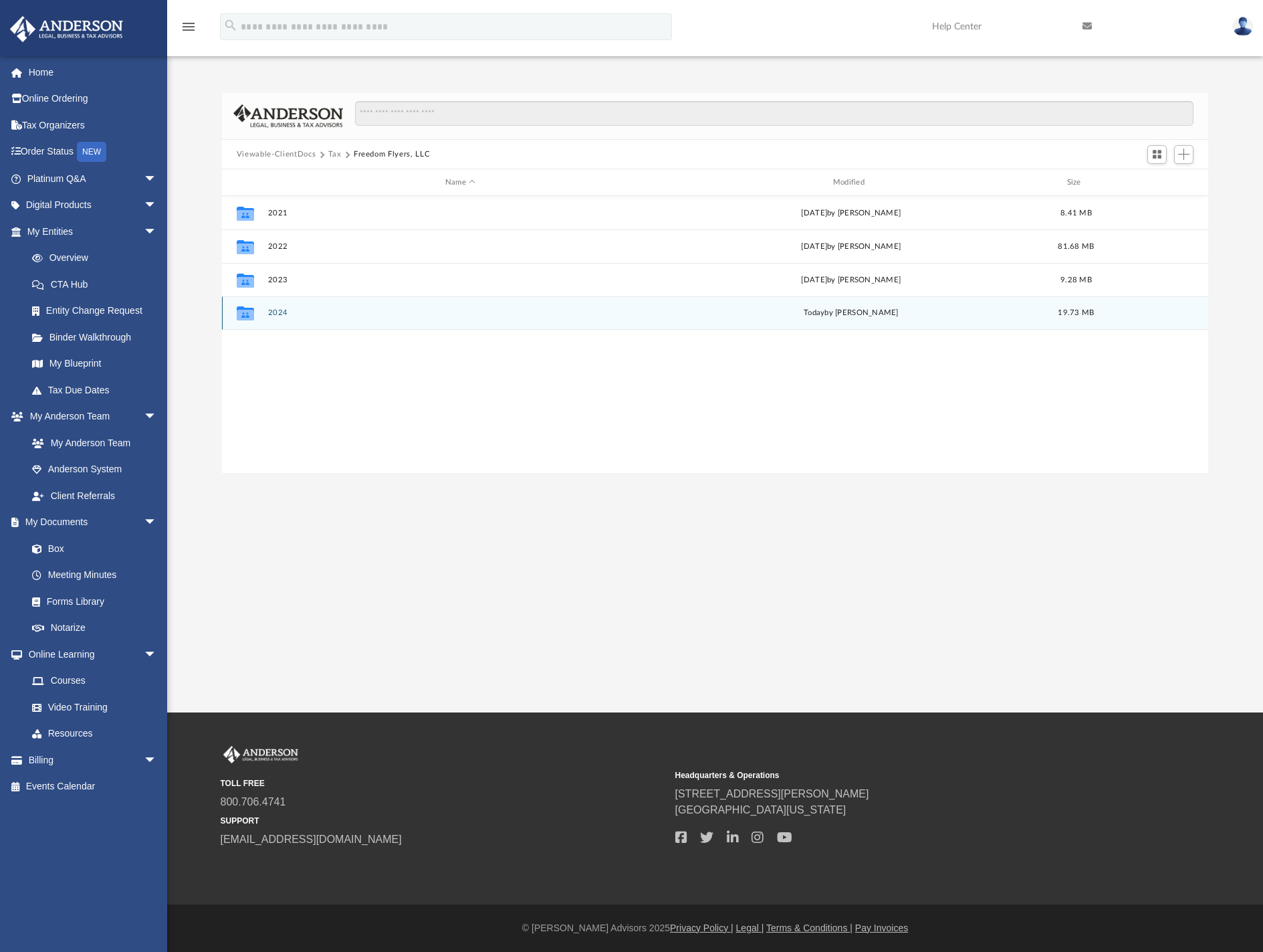
click at [299, 312] on button "2024" at bounding box center [460, 312] width 385 height 9
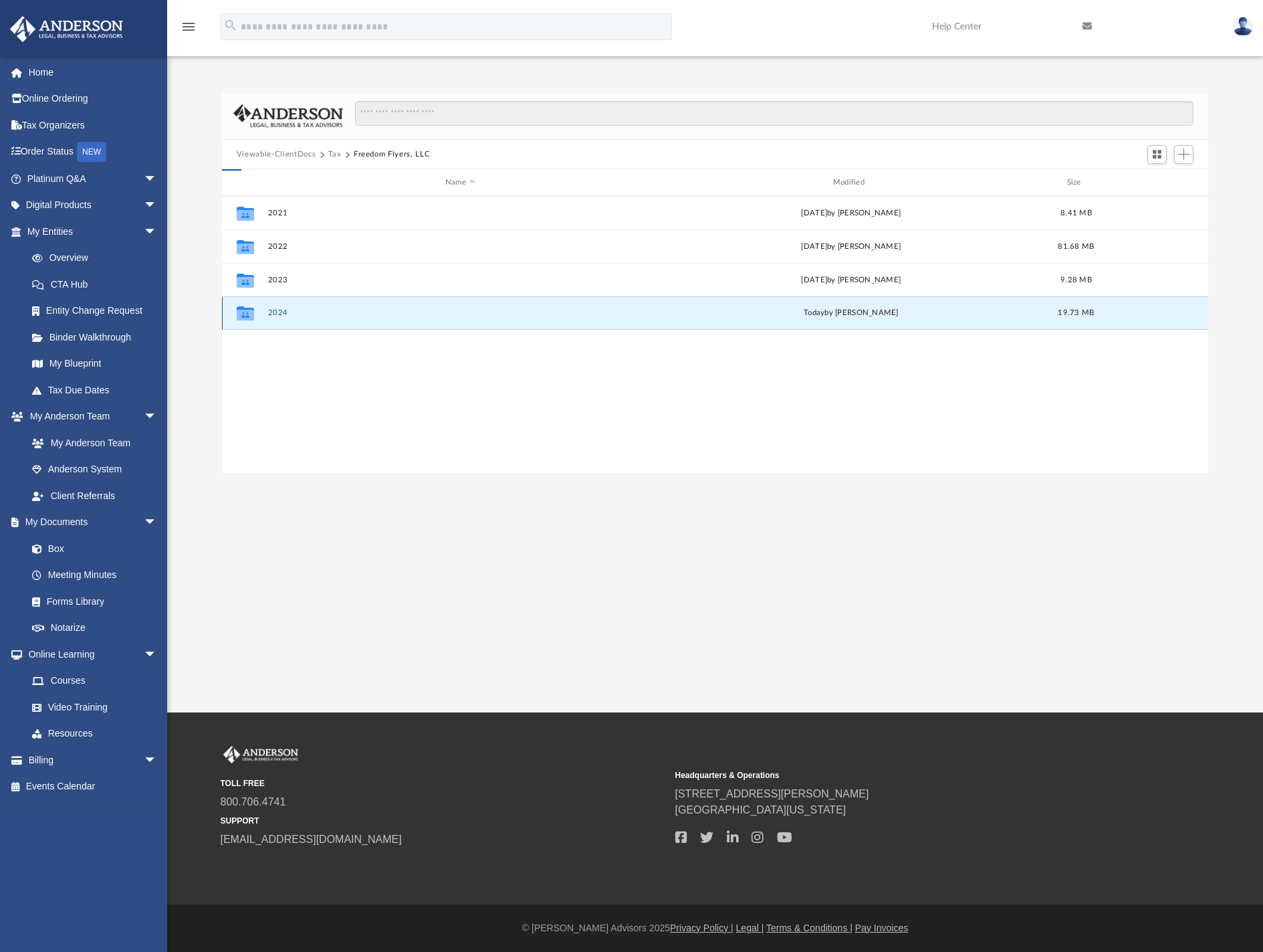
click at [299, 312] on button "2024" at bounding box center [460, 312] width 385 height 9
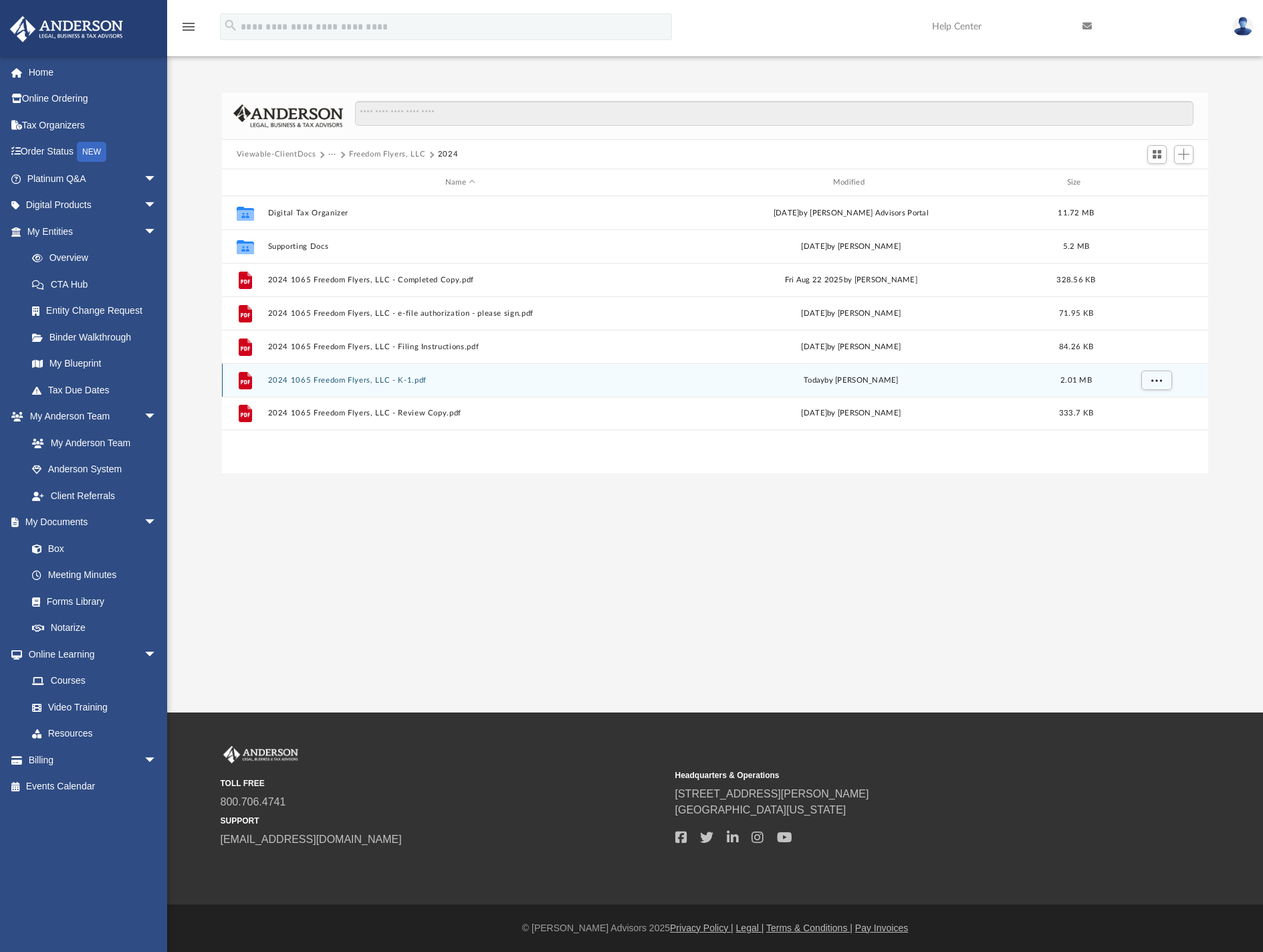
click at [392, 389] on div "File 2024 1065 Freedom Flyers, LLC - K-1.pdf [DATE] by [PERSON_NAME] 2.01 MB" at bounding box center [715, 380] width 987 height 33
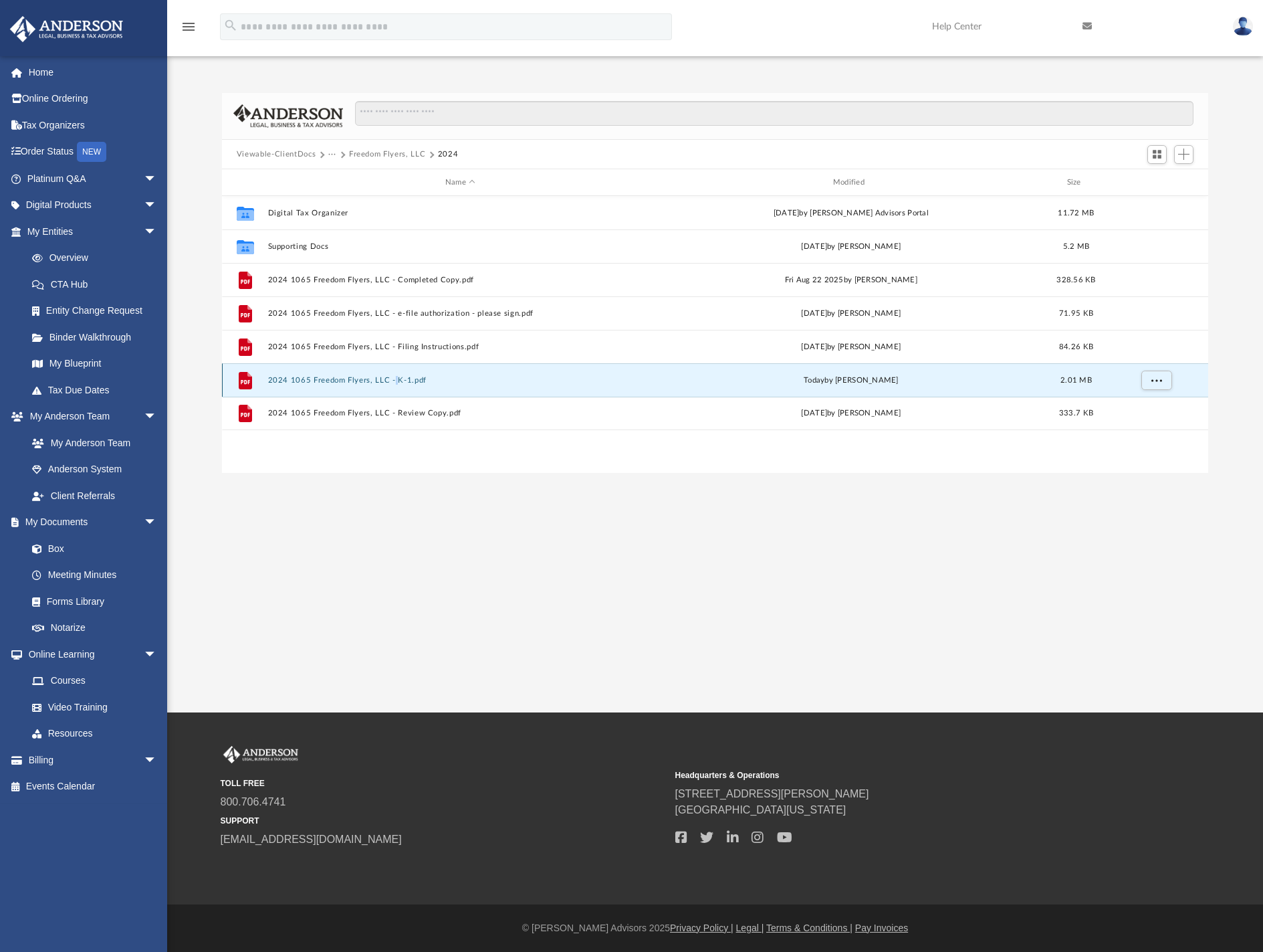
click at [392, 389] on div "File 2024 1065 Freedom Flyers, LLC - K-1.pdf [DATE] by [PERSON_NAME] 2.01 MB" at bounding box center [715, 380] width 987 height 33
click at [242, 382] on icon "grid" at bounding box center [246, 382] width 9 height 4
click at [314, 382] on button "2024 1065 Freedom Flyers, LLC - K-1.pdf" at bounding box center [460, 380] width 385 height 9
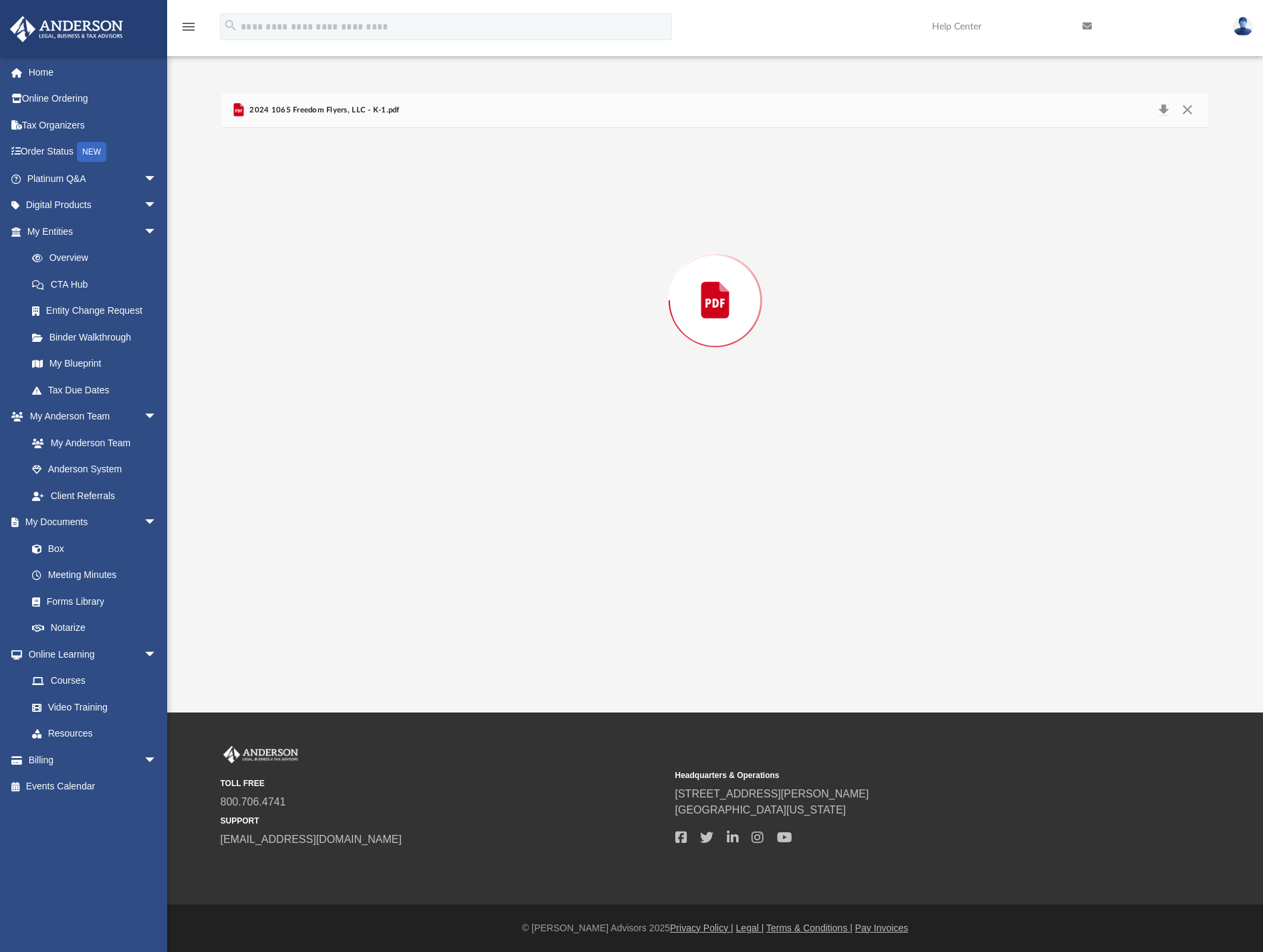
click at [314, 382] on div "Preview" at bounding box center [715, 300] width 987 height 345
click at [1159, 110] on button "Download" at bounding box center [1163, 110] width 24 height 21
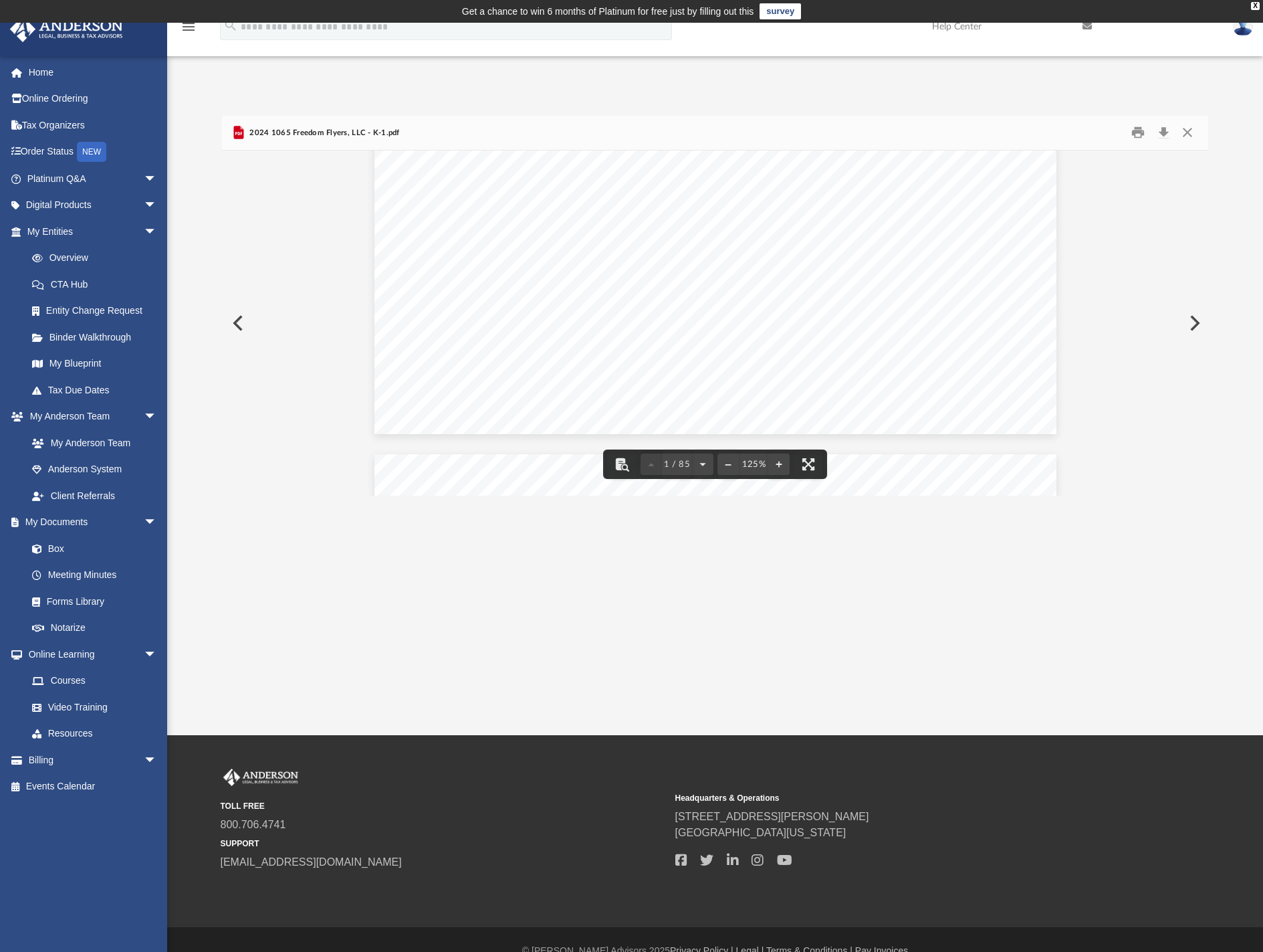
scroll to position [602, 0]
click at [1190, 132] on button "Close" at bounding box center [1188, 133] width 24 height 21
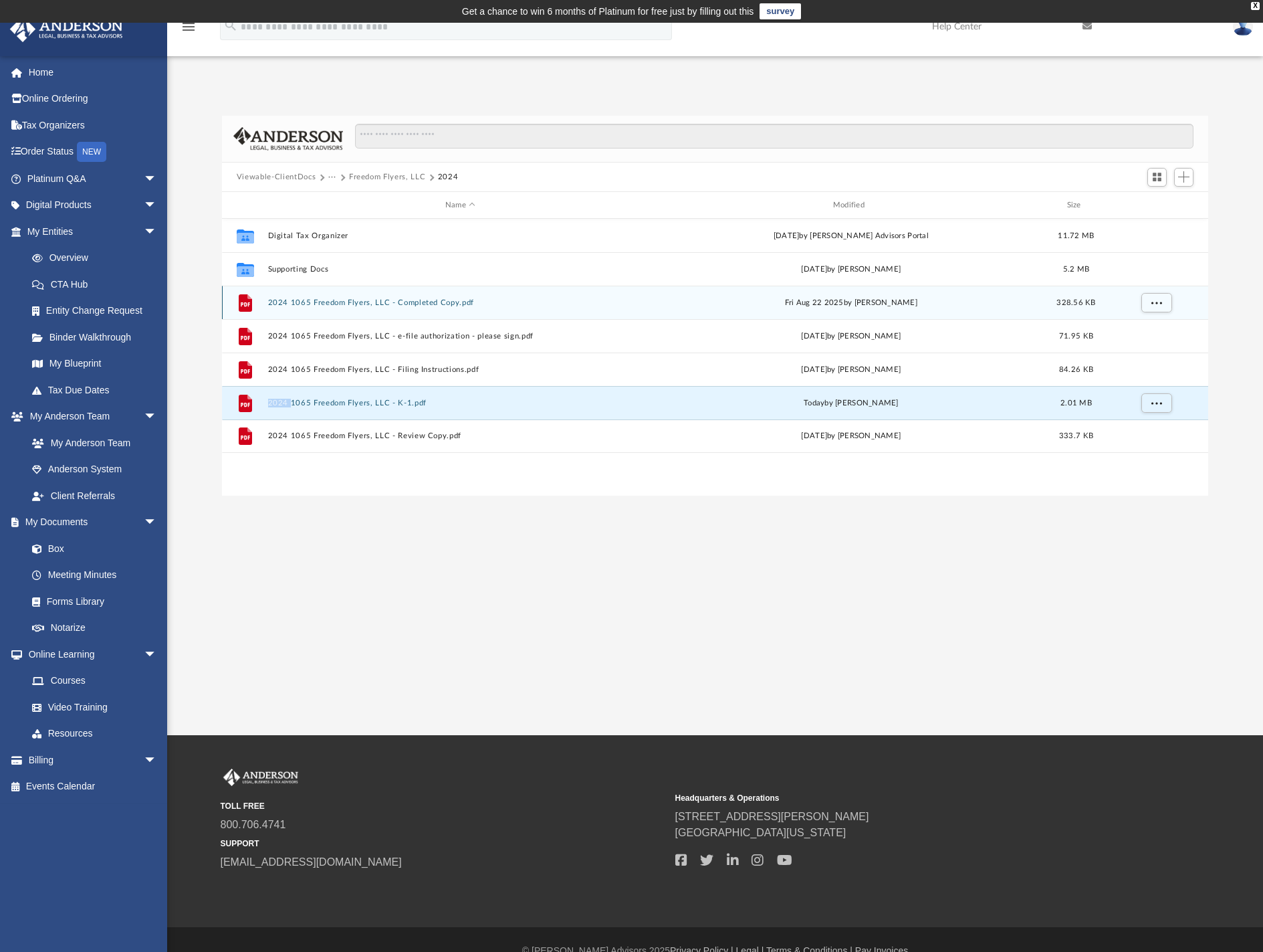
click at [444, 301] on button "2024 1065 Freedom Flyers, LLC - Completed Copy.pdf" at bounding box center [460, 303] width 385 height 9
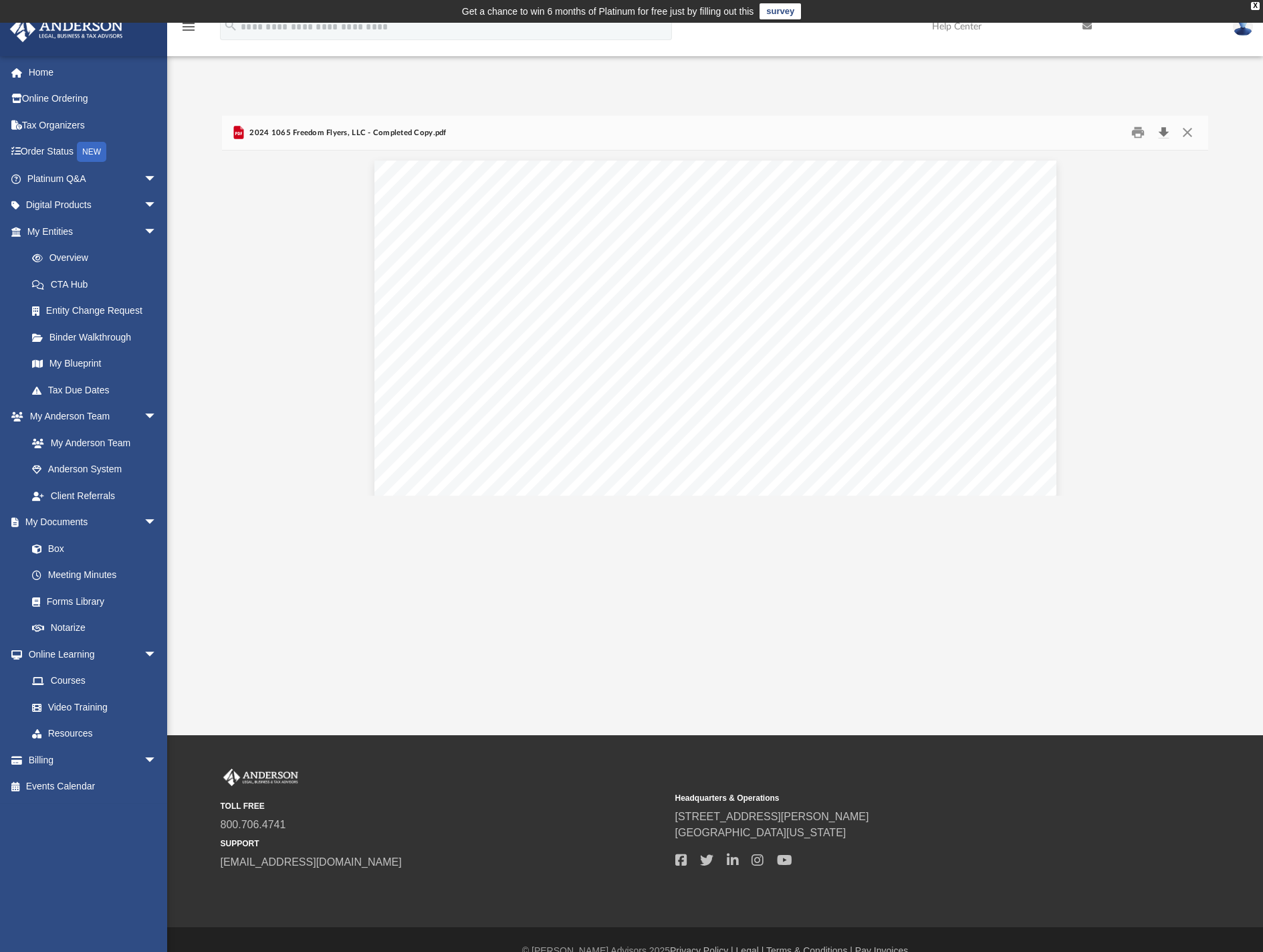
click at [1163, 133] on button "Download" at bounding box center [1163, 133] width 24 height 21
